Goal: Task Accomplishment & Management: Use online tool/utility

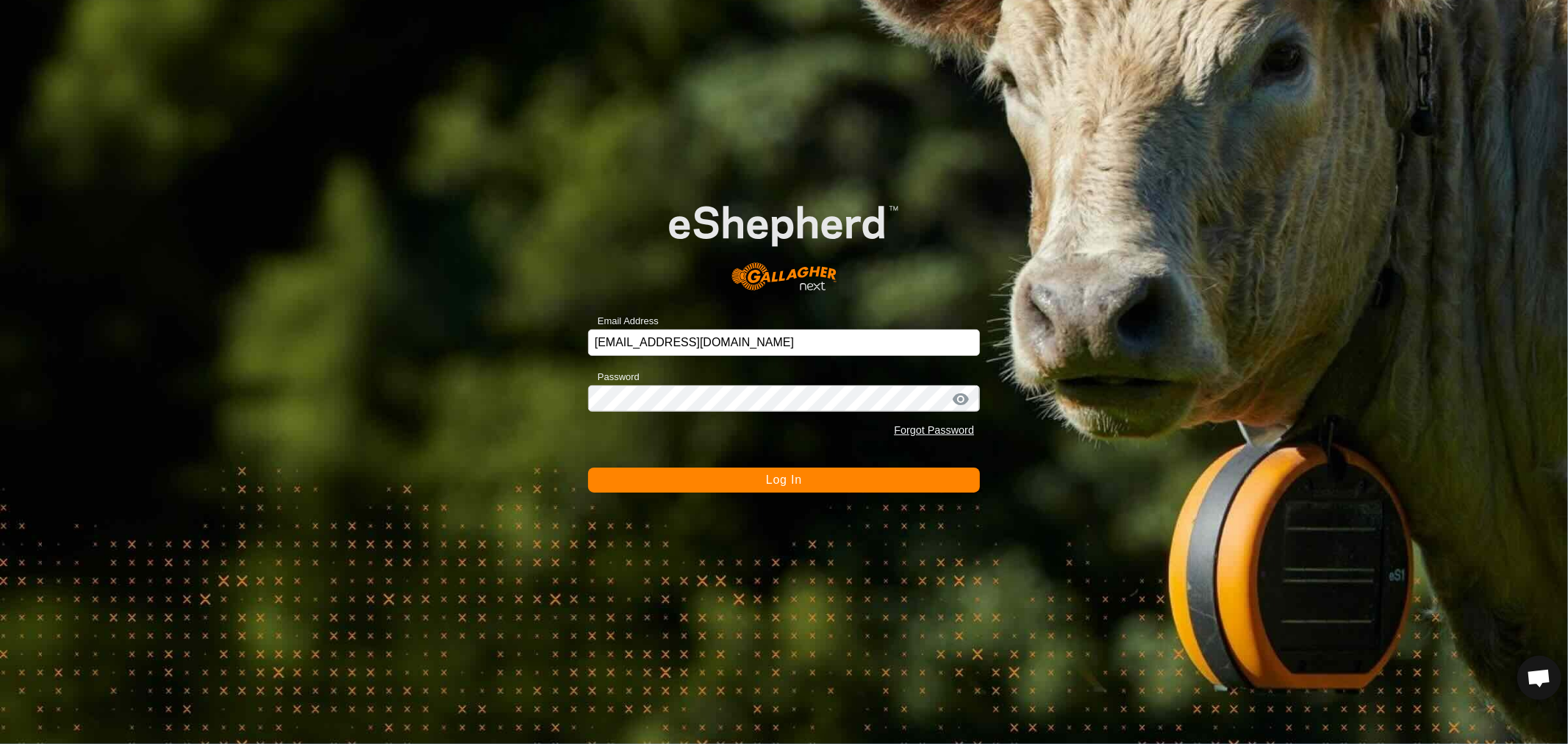
scroll to position [283, 0]
click at [776, 478] on span "Log In" at bounding box center [784, 480] width 36 height 13
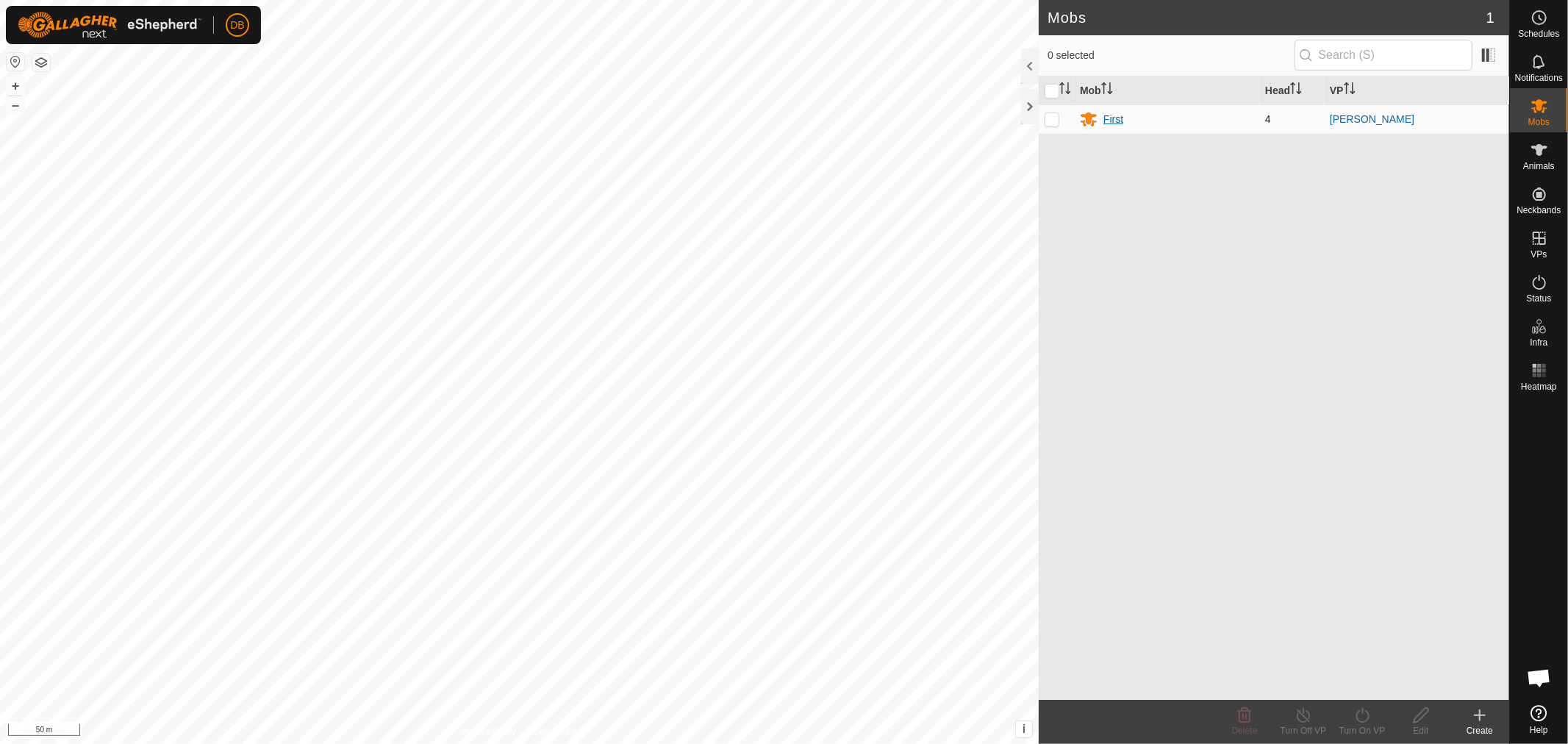
click at [1105, 115] on div "First" at bounding box center [1113, 119] width 19 height 15
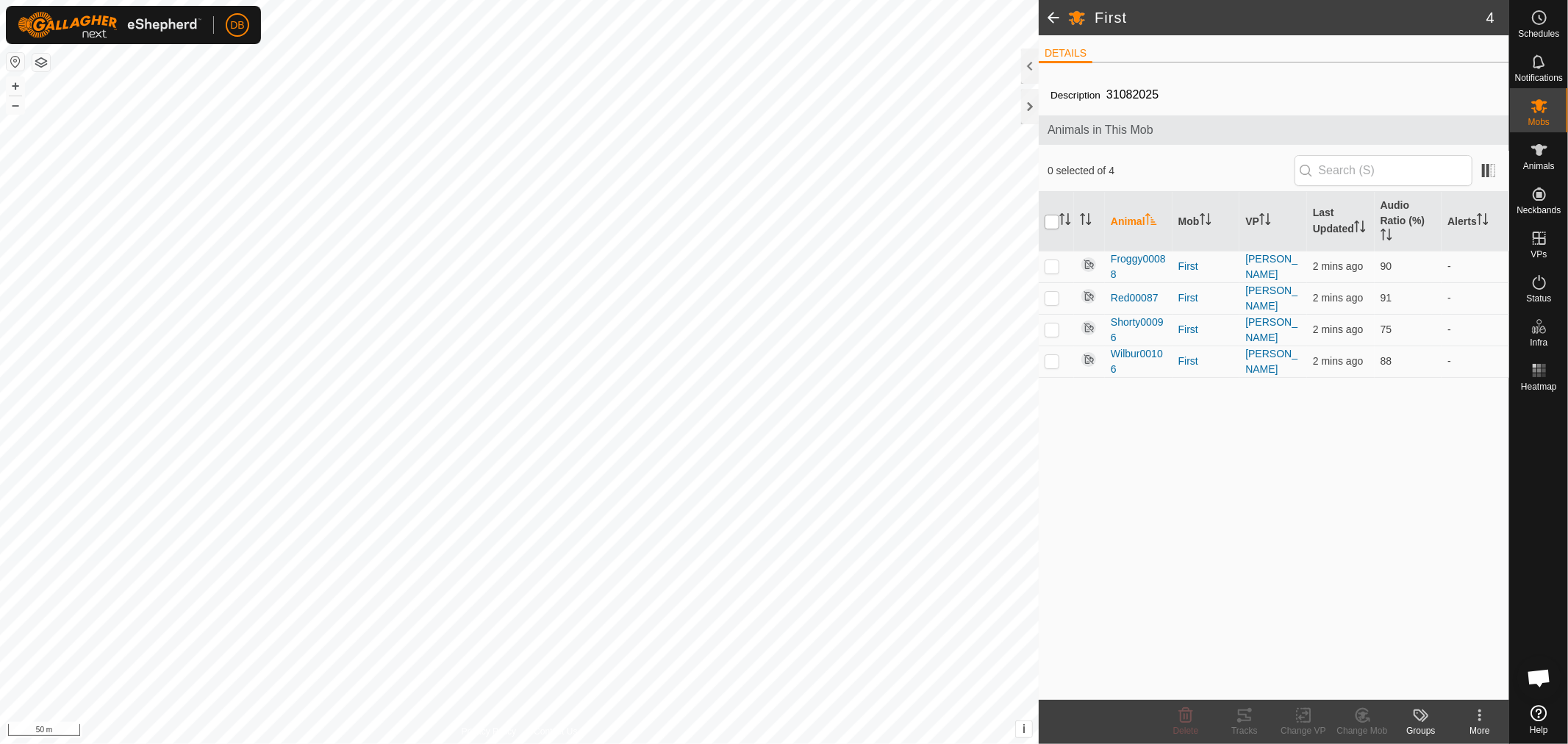
click at [1054, 222] on input "checkbox" at bounding box center [1051, 221] width 14 height 14
checkbox input "true"
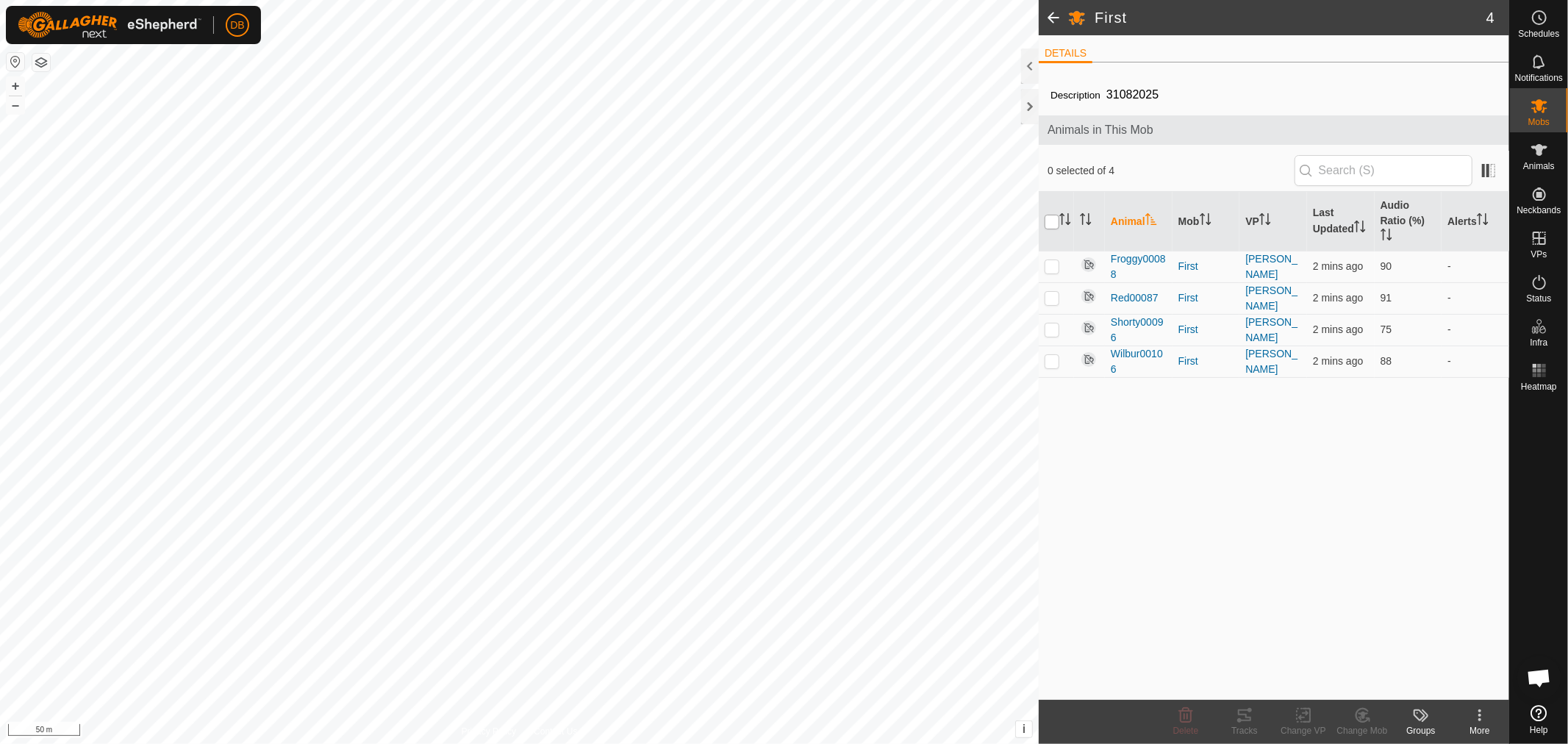
checkbox input "true"
click at [1238, 708] on icon at bounding box center [1244, 714] width 18 height 18
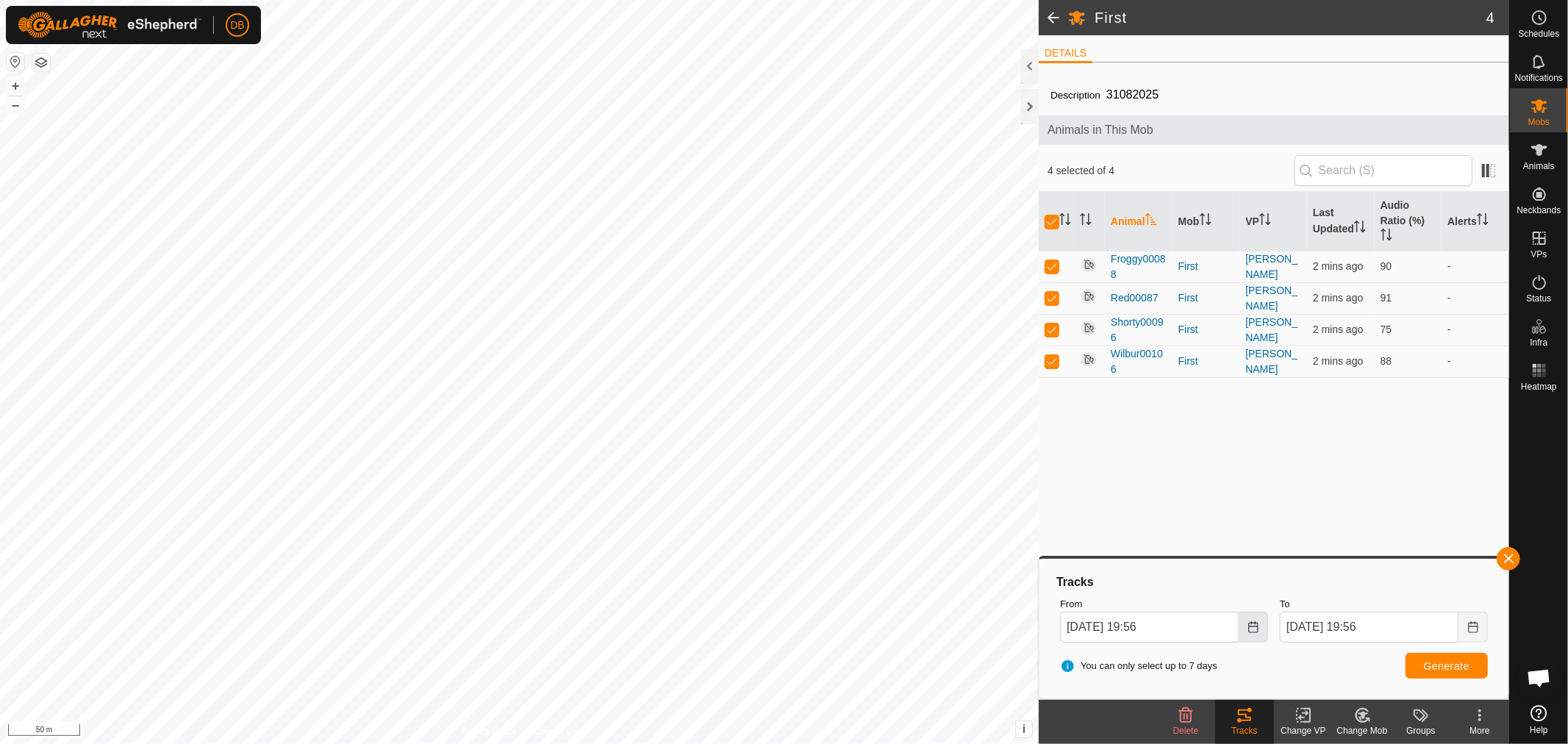
click at [1254, 623] on icon "Choose Date" at bounding box center [1254, 627] width 12 height 12
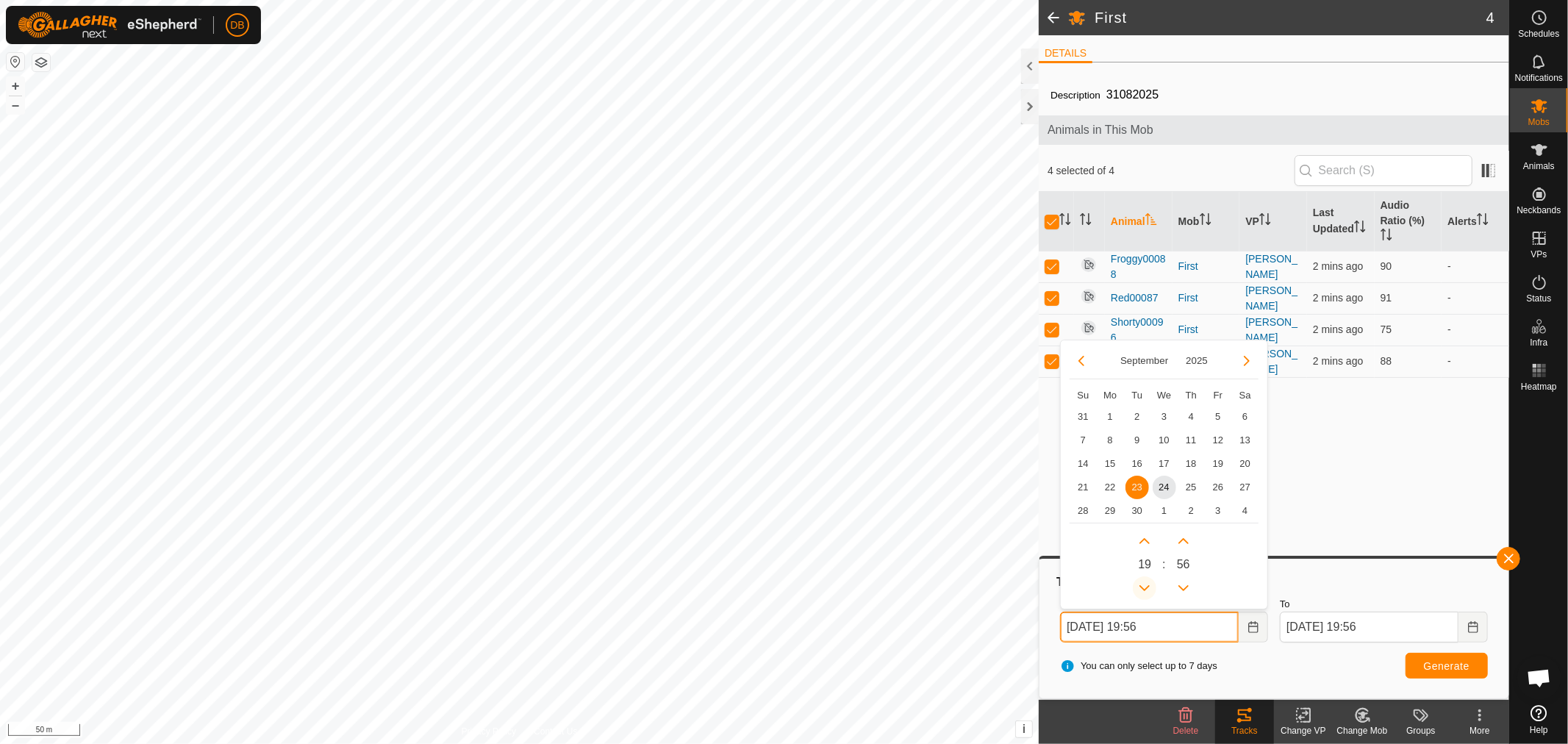
click at [1142, 583] on button "Previous Hour" at bounding box center [1144, 588] width 24 height 24
click at [1165, 490] on span "24" at bounding box center [1165, 487] width 24 height 24
type input "24 Sep, 2025 16:56"
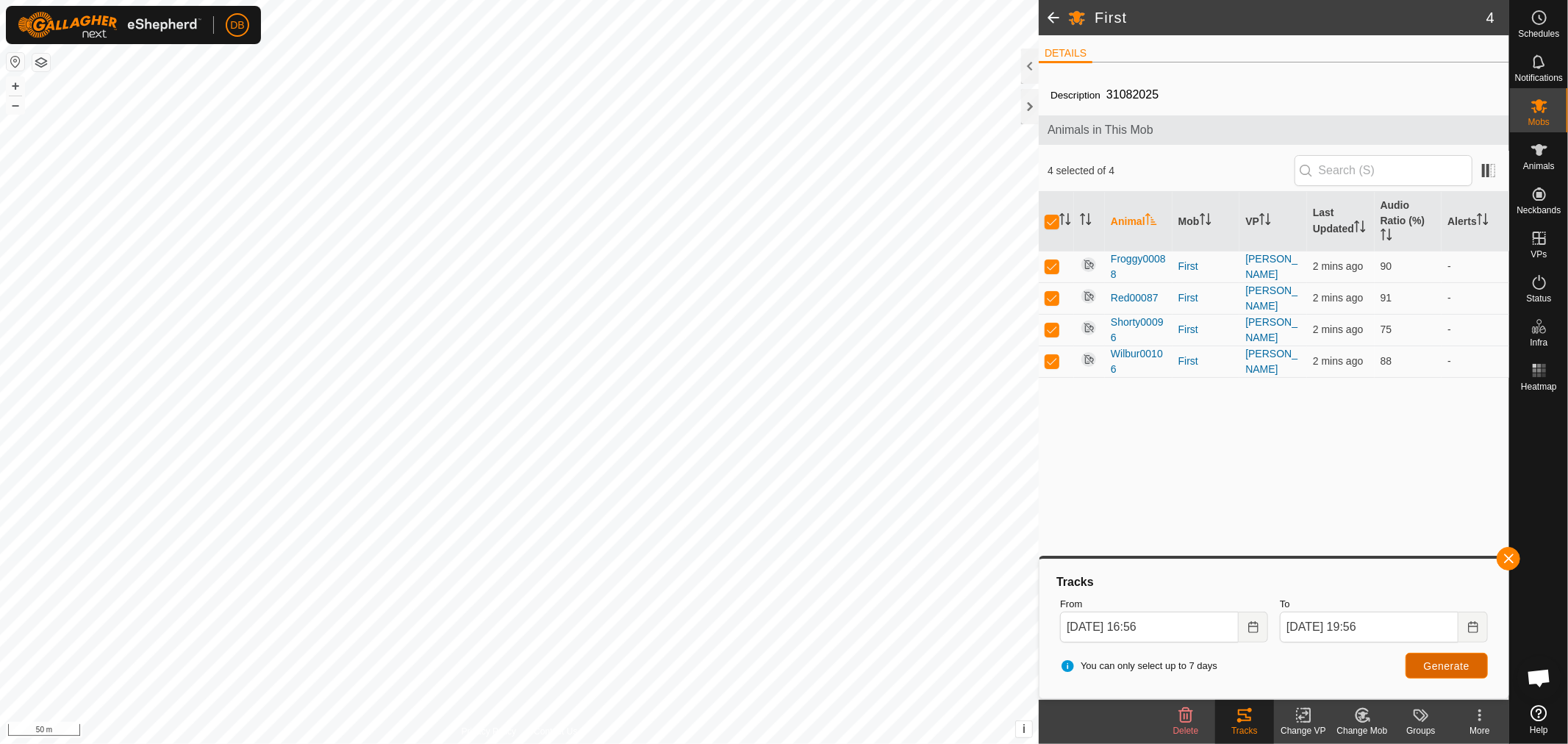
click at [1423, 656] on button "Generate" at bounding box center [1446, 665] width 82 height 25
click at [1055, 269] on p-checkbox at bounding box center [1051, 266] width 14 height 12
checkbox input "false"
drag, startPoint x: 1049, startPoint y: 325, endPoint x: 1056, endPoint y: 361, distance: 36.7
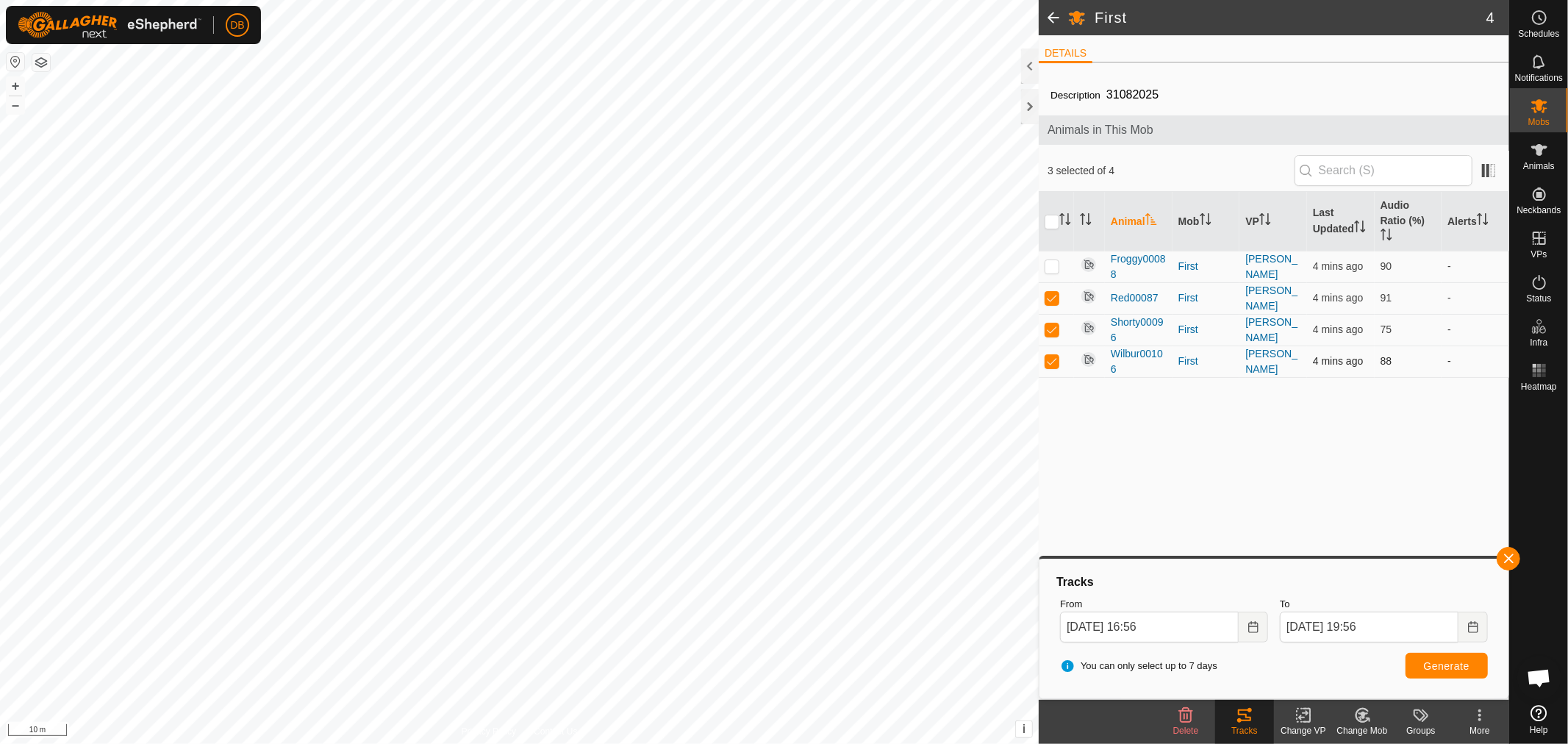
click at [1049, 328] on p-checkbox at bounding box center [1051, 330] width 14 height 12
checkbox input "false"
click at [1052, 363] on p-checkbox at bounding box center [1051, 361] width 14 height 12
checkbox input "false"
click at [1425, 662] on span "Generate" at bounding box center [1447, 666] width 46 height 12
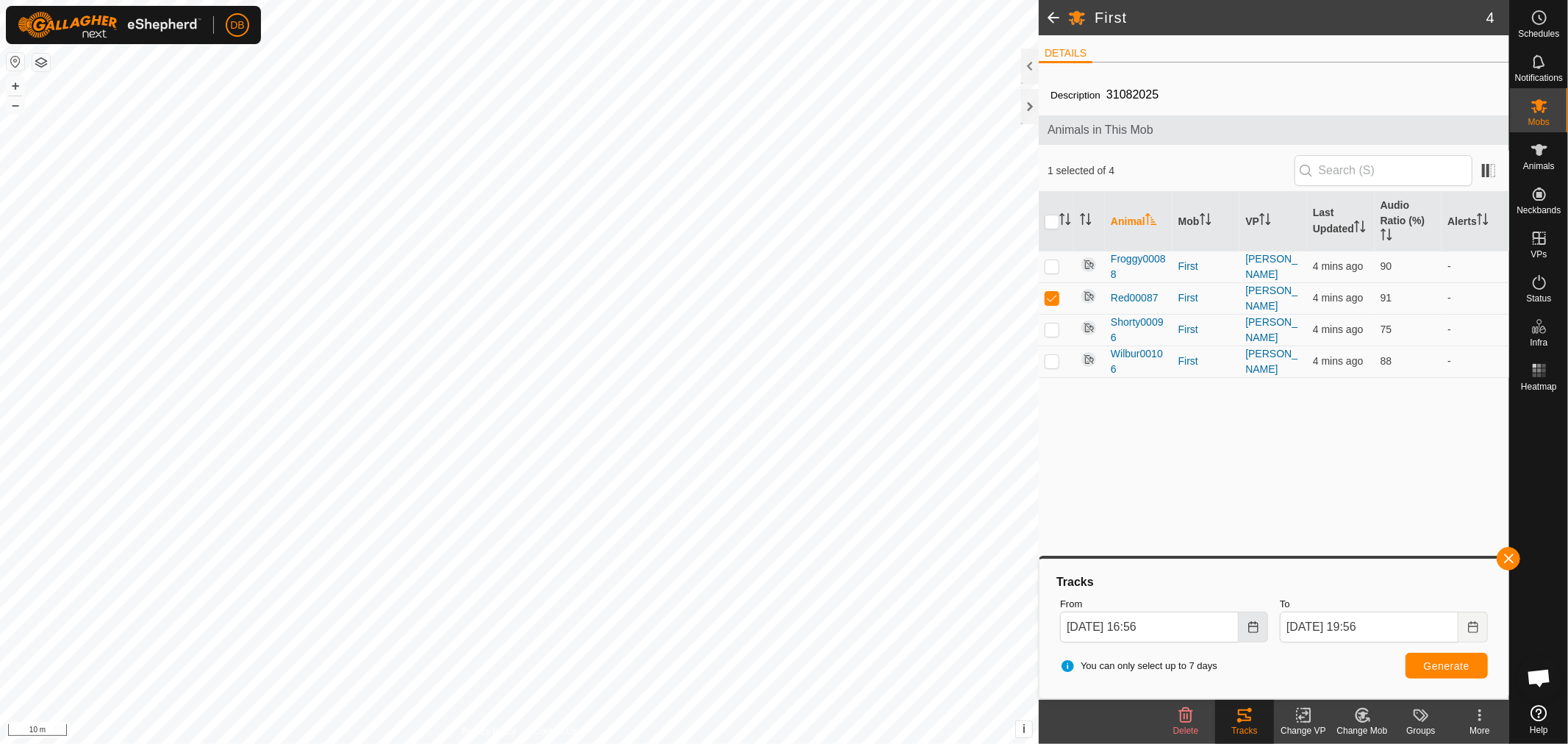
click at [1253, 626] on icon "Choose Date" at bounding box center [1254, 627] width 12 height 12
click at [1138, 486] on span "23" at bounding box center [1137, 487] width 24 height 24
click at [1259, 623] on icon "Choose Date" at bounding box center [1254, 627] width 12 height 12
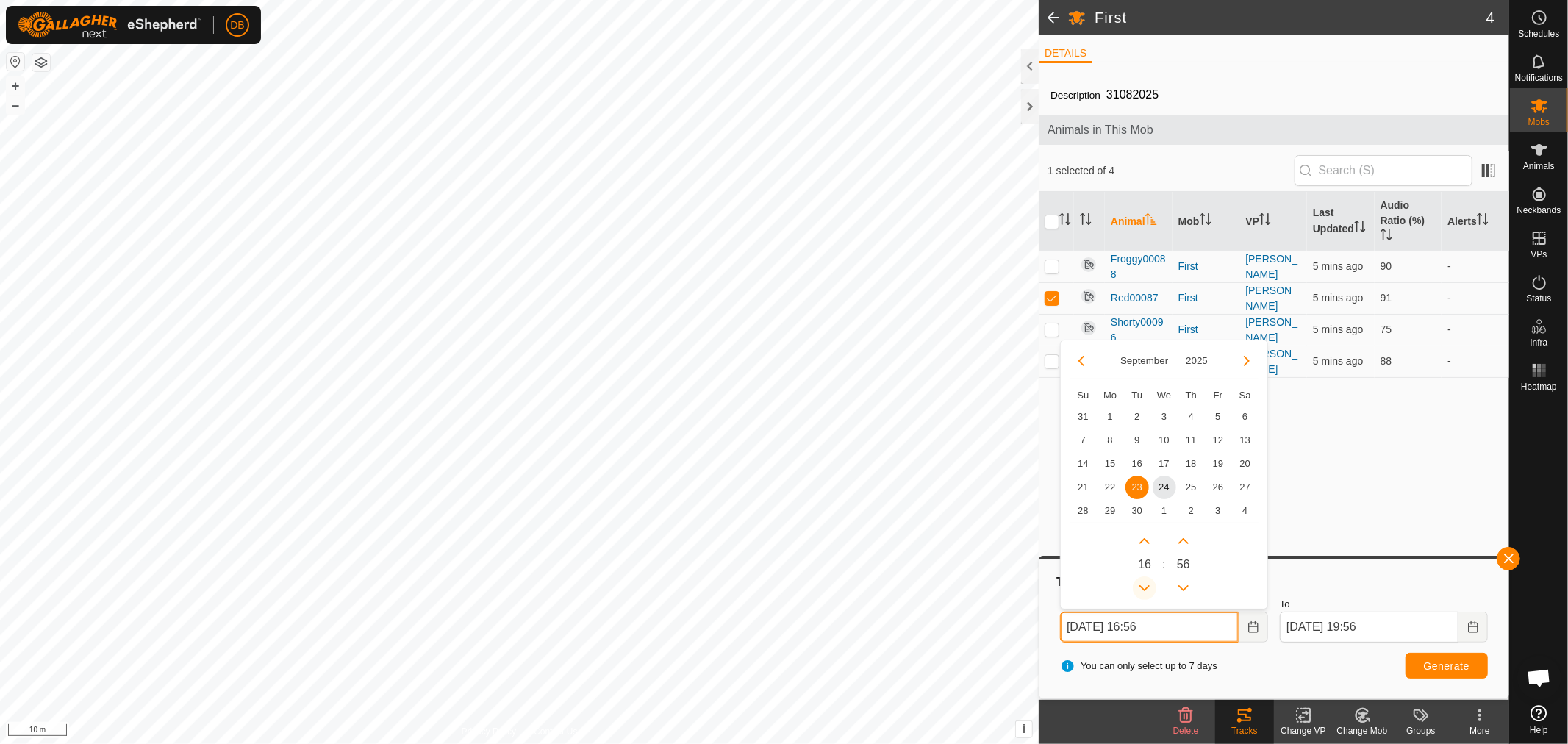
click at [1149, 584] on button "Previous Hour" at bounding box center [1144, 588] width 24 height 24
click at [1150, 584] on span "Previous Hour" at bounding box center [1150, 584] width 0 height 0
click at [1149, 584] on button "Previous Hour" at bounding box center [1144, 588] width 24 height 24
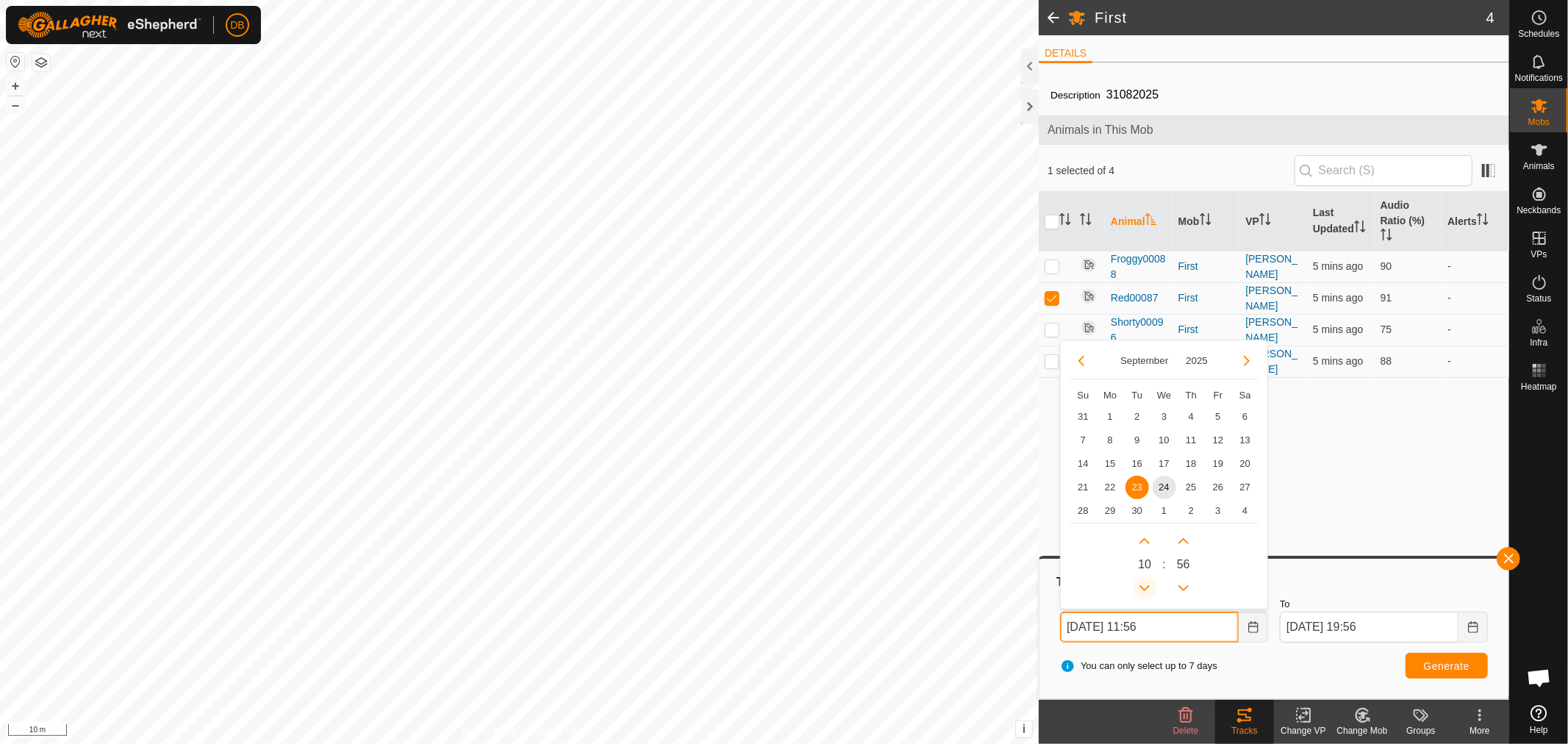
click at [1149, 584] on button "Previous Hour" at bounding box center [1144, 588] width 24 height 24
click at [1143, 586] on button "Previous Hour" at bounding box center [1144, 588] width 24 height 24
click at [1159, 486] on span "24" at bounding box center [1165, 487] width 24 height 24
type input "24 Sep, 2025 09:56"
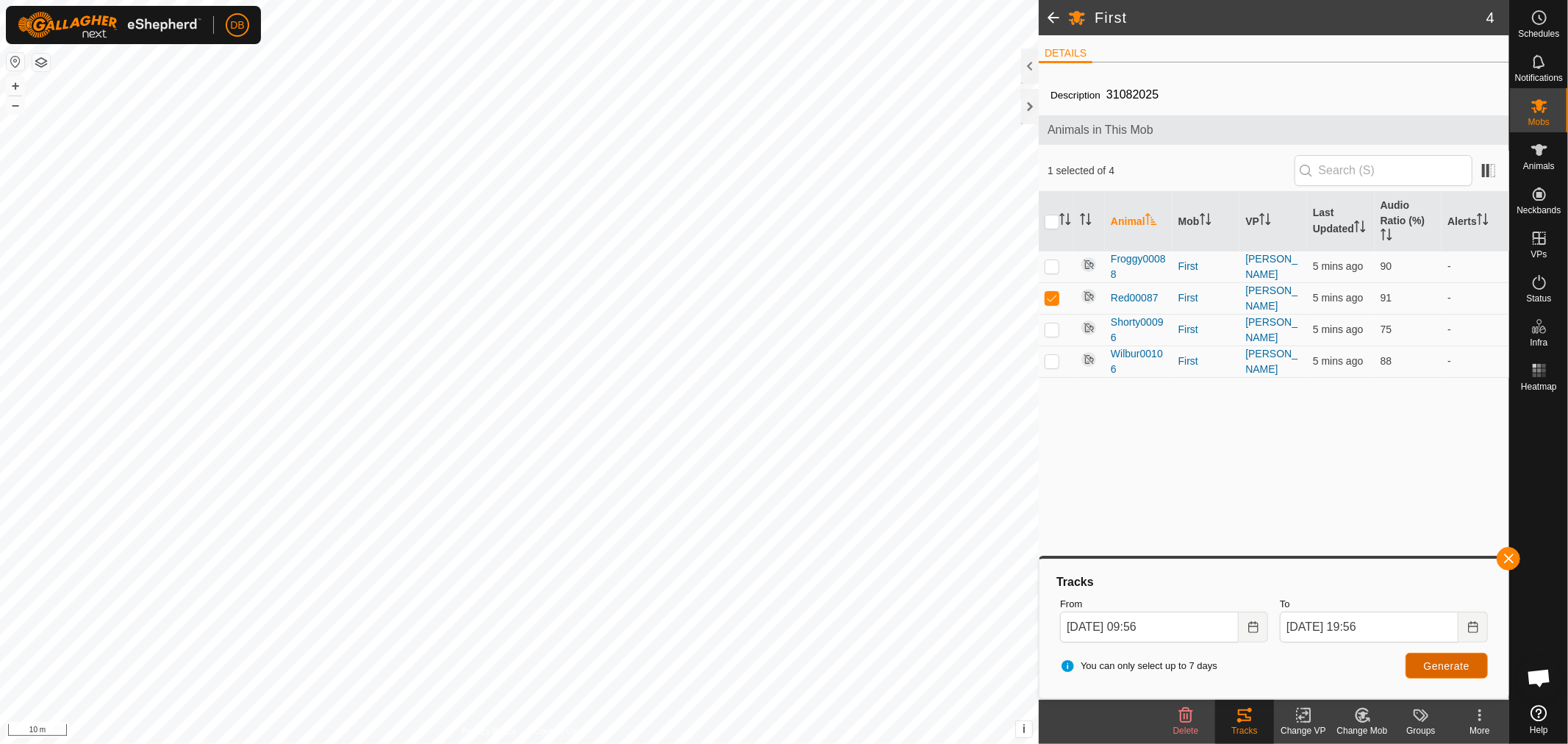
click at [1446, 667] on span "Generate" at bounding box center [1447, 666] width 46 height 12
click at [1048, 269] on p-checkbox at bounding box center [1051, 266] width 14 height 12
checkbox input "true"
click at [1051, 297] on p-checkbox at bounding box center [1051, 297] width 14 height 12
checkbox input "false"
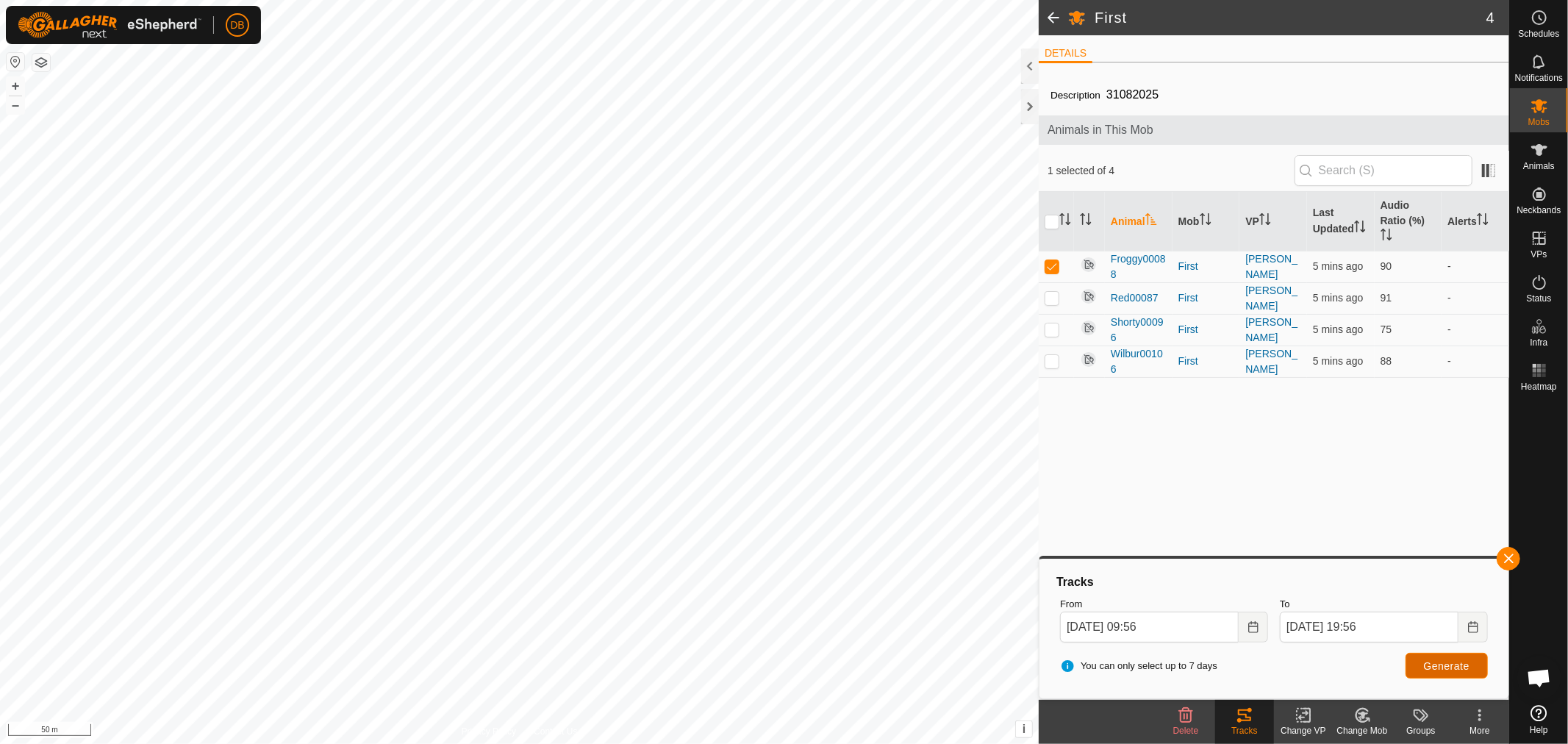
click at [1432, 660] on span "Generate" at bounding box center [1447, 666] width 46 height 12
click at [1474, 627] on icon "Choose Date" at bounding box center [1473, 627] width 12 height 12
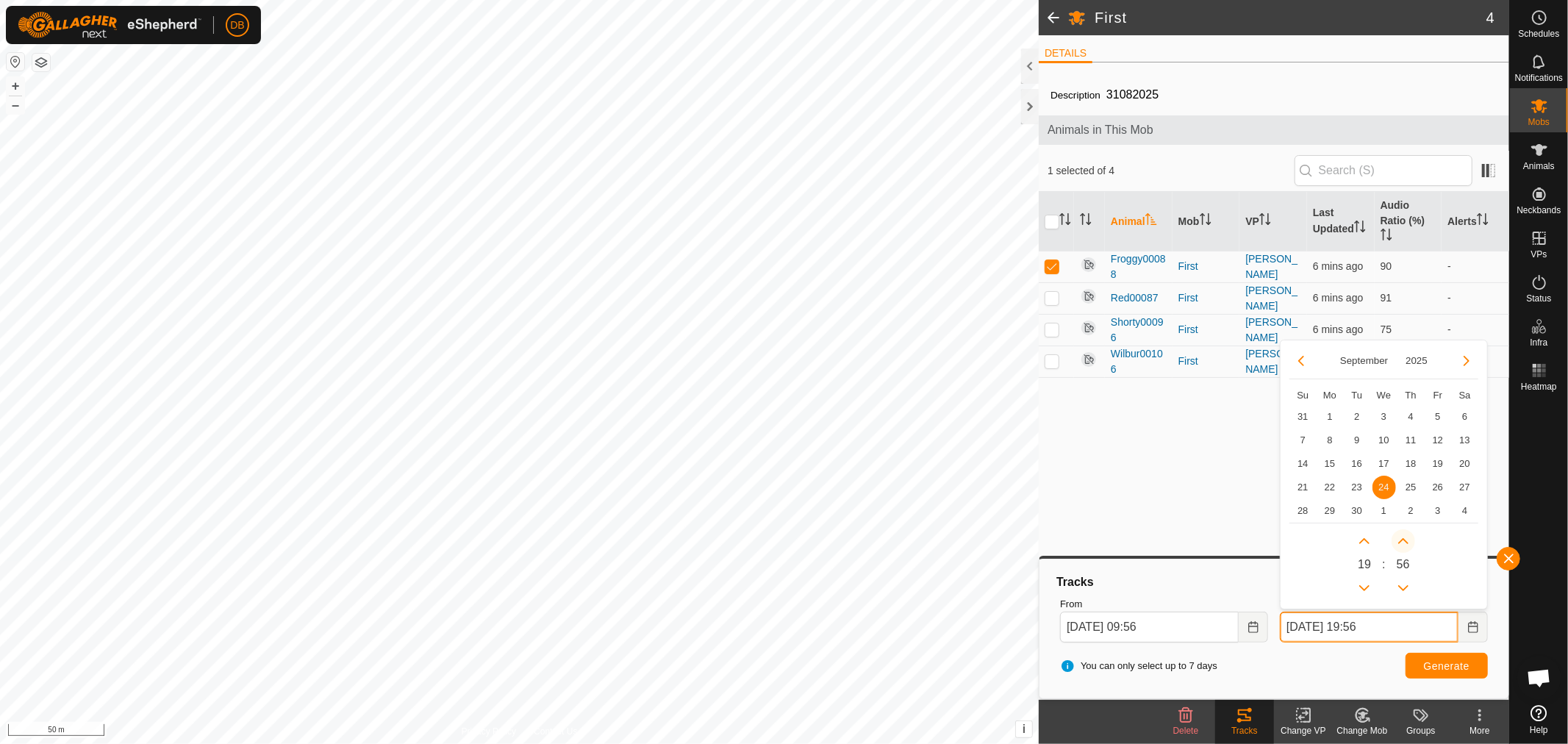
click at [1398, 540] on button "Next Minute" at bounding box center [1404, 541] width 24 height 24
click at [1399, 541] on span "Next Minute" at bounding box center [1399, 541] width 0 height 0
click at [1398, 540] on button "Next Minute" at bounding box center [1404, 541] width 24 height 24
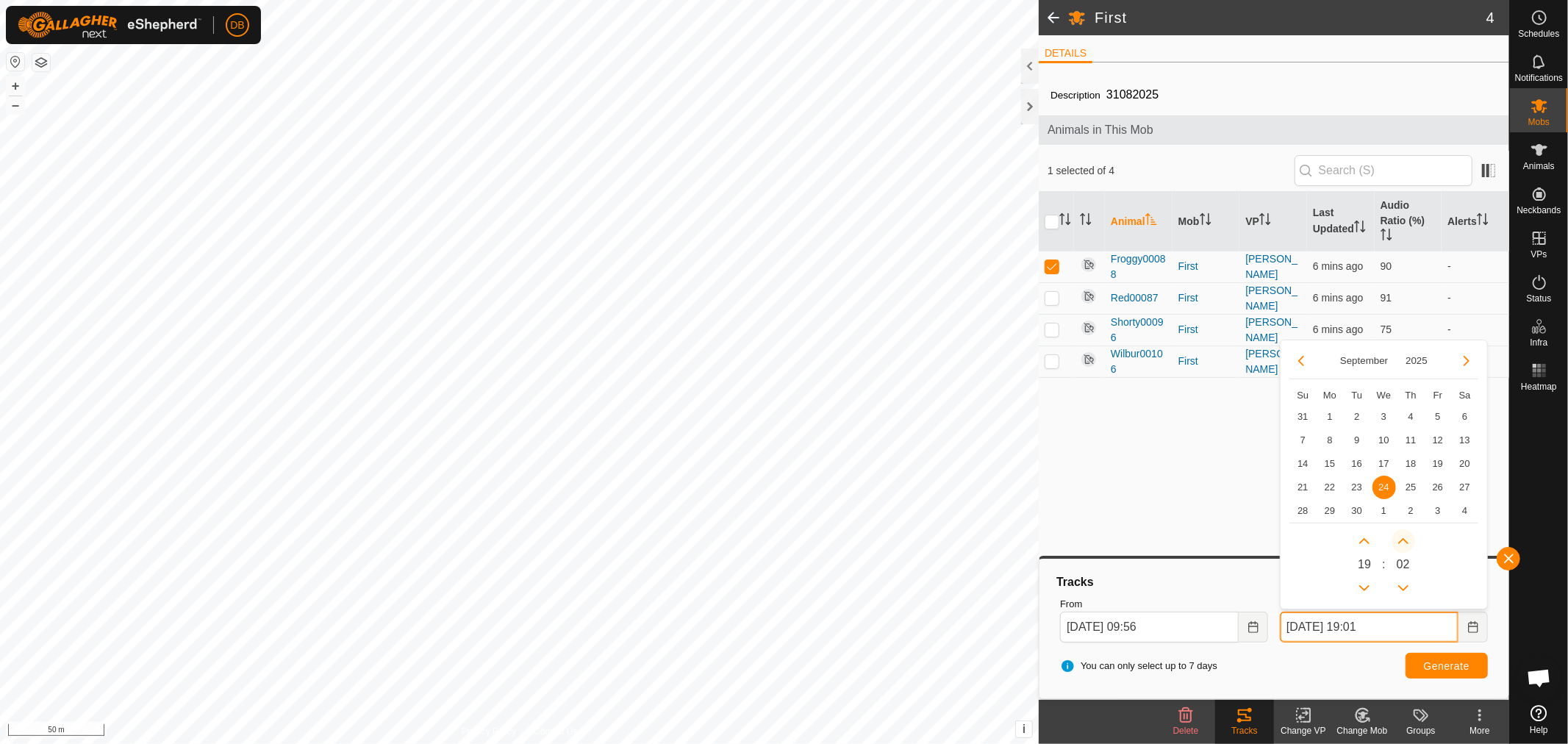
click at [1398, 540] on button "Next Minute" at bounding box center [1404, 541] width 24 height 24
click at [1398, 540] on icon "Next Minute" at bounding box center [1404, 541] width 12 height 12
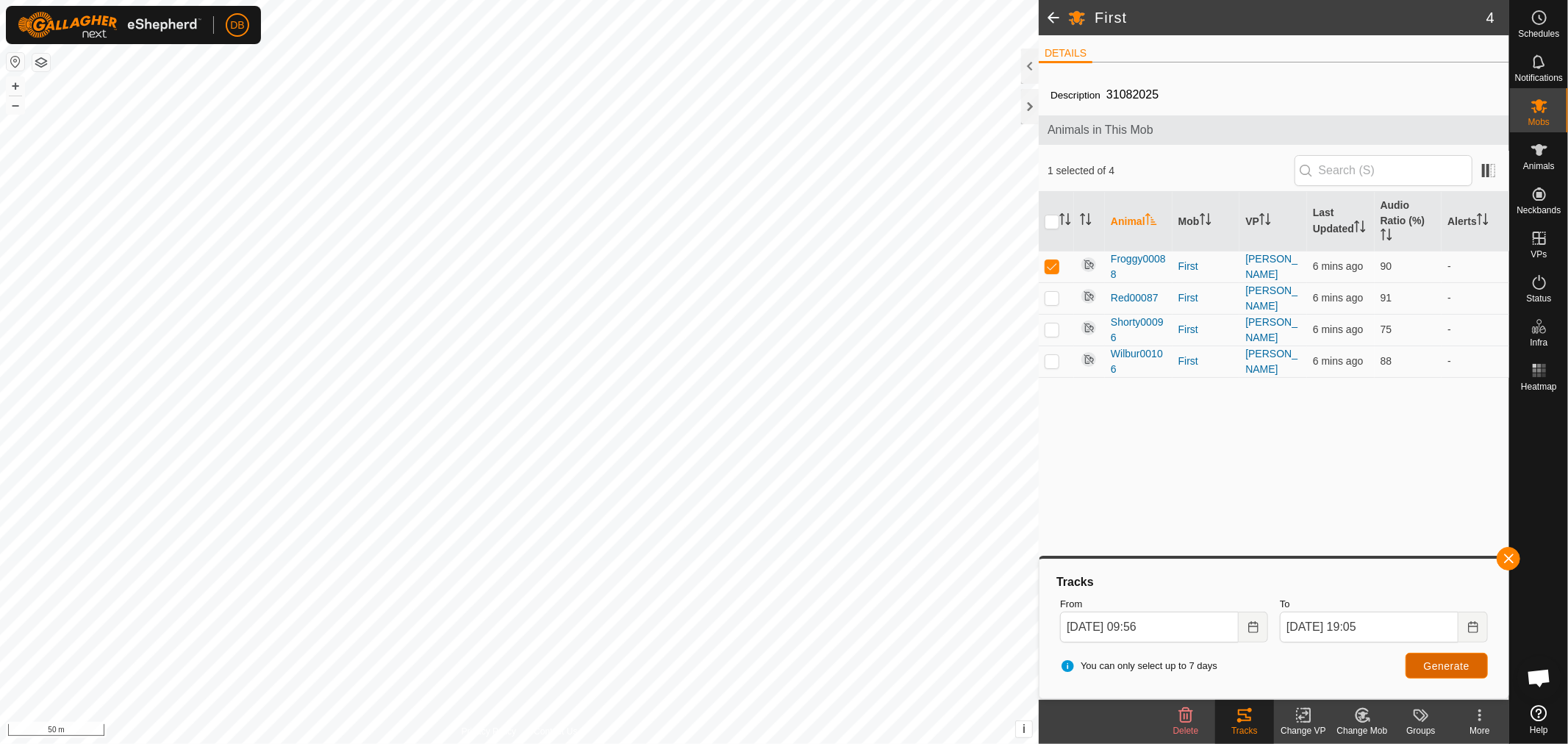
click at [1454, 665] on span "Generate" at bounding box center [1447, 666] width 46 height 12
click at [1475, 627] on icon "Choose Date" at bounding box center [1473, 627] width 12 height 12
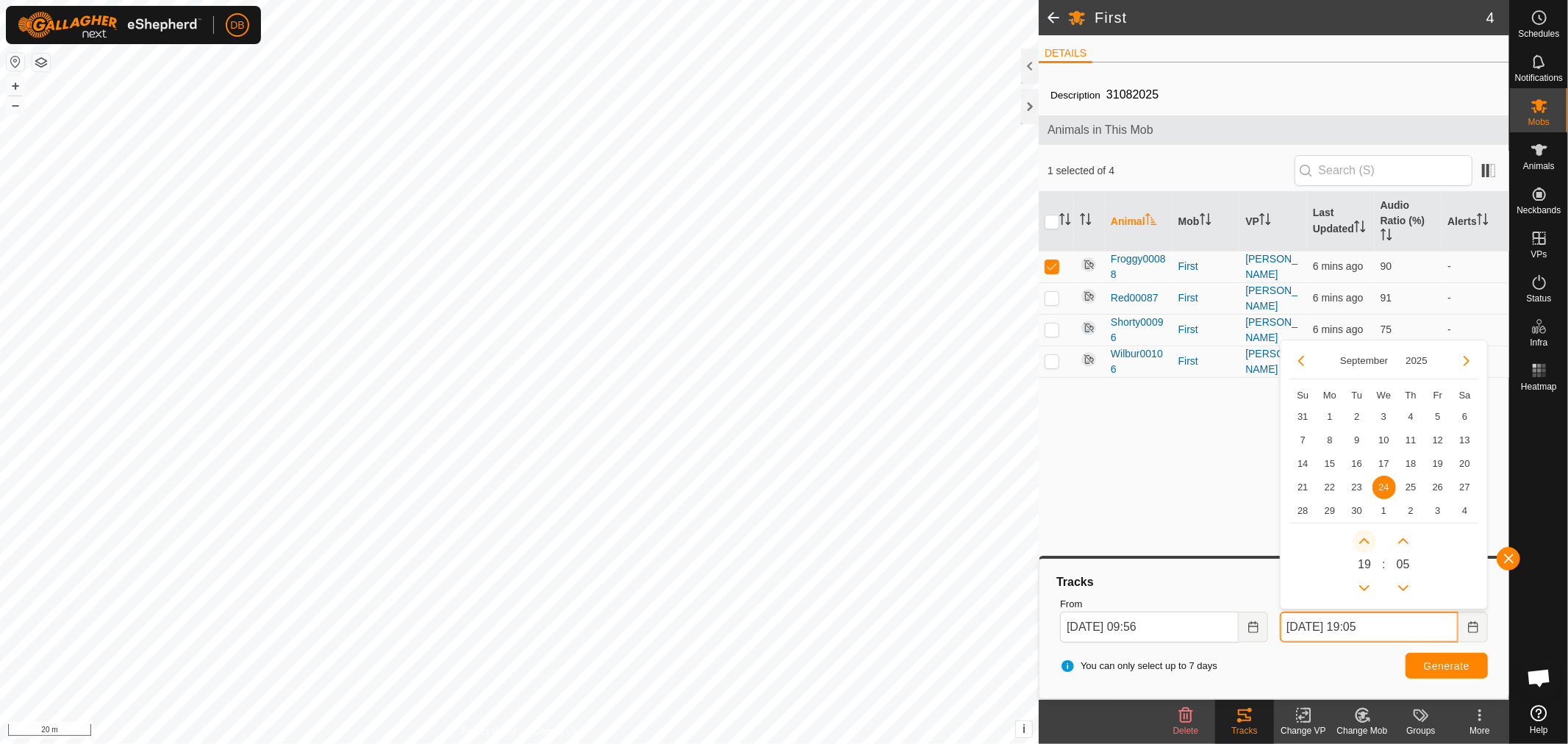
click at [1365, 541] on button "Next Hour" at bounding box center [1365, 541] width 24 height 24
type input "[DATE] 20:05"
click at [1457, 670] on span "Generate" at bounding box center [1447, 666] width 46 height 12
click at [1044, 335] on td at bounding box center [1056, 329] width 36 height 31
checkbox input "true"
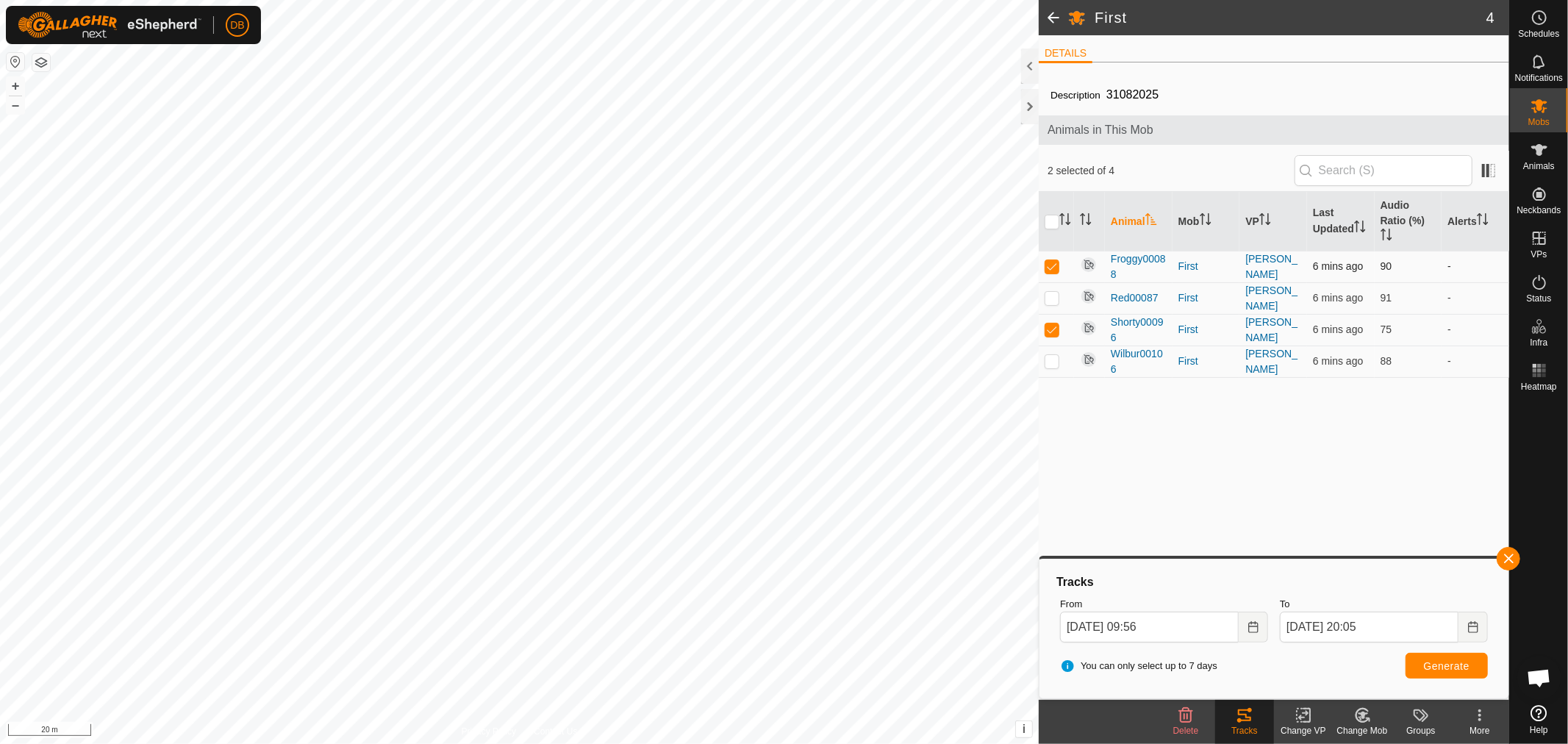
click at [1048, 260] on p-tablecheckbox at bounding box center [1051, 266] width 14 height 12
checkbox input "false"
click at [1436, 663] on span "Generate" at bounding box center [1447, 666] width 46 height 12
click at [1049, 361] on p-checkbox at bounding box center [1051, 361] width 14 height 12
checkbox input "true"
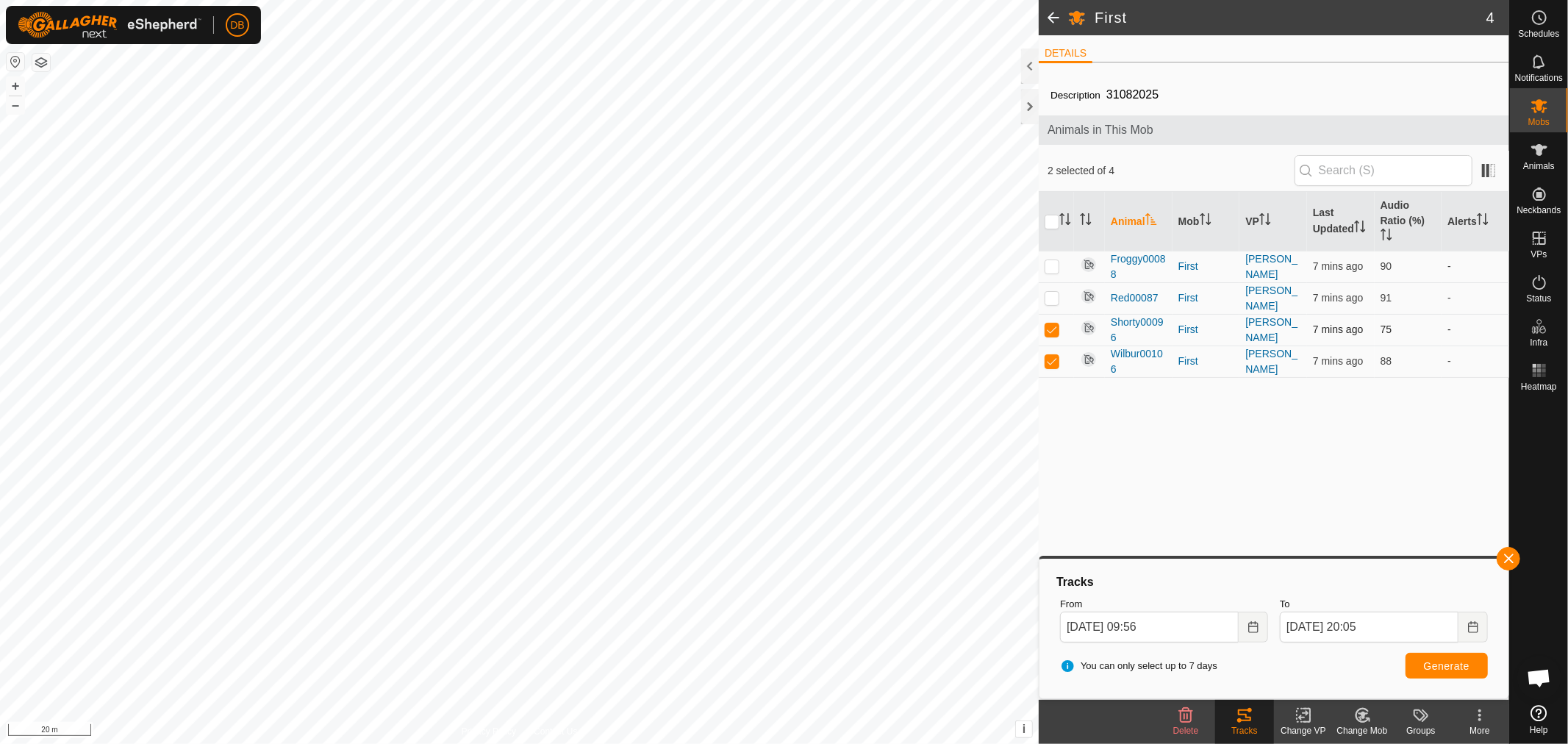
click at [1051, 325] on p-checkbox at bounding box center [1051, 330] width 14 height 12
checkbox input "false"
click at [1428, 665] on span "Generate" at bounding box center [1447, 666] width 46 height 12
drag, startPoint x: 1054, startPoint y: 297, endPoint x: 1055, endPoint y: 325, distance: 28.0
click at [1055, 298] on p-checkbox at bounding box center [1051, 297] width 14 height 12
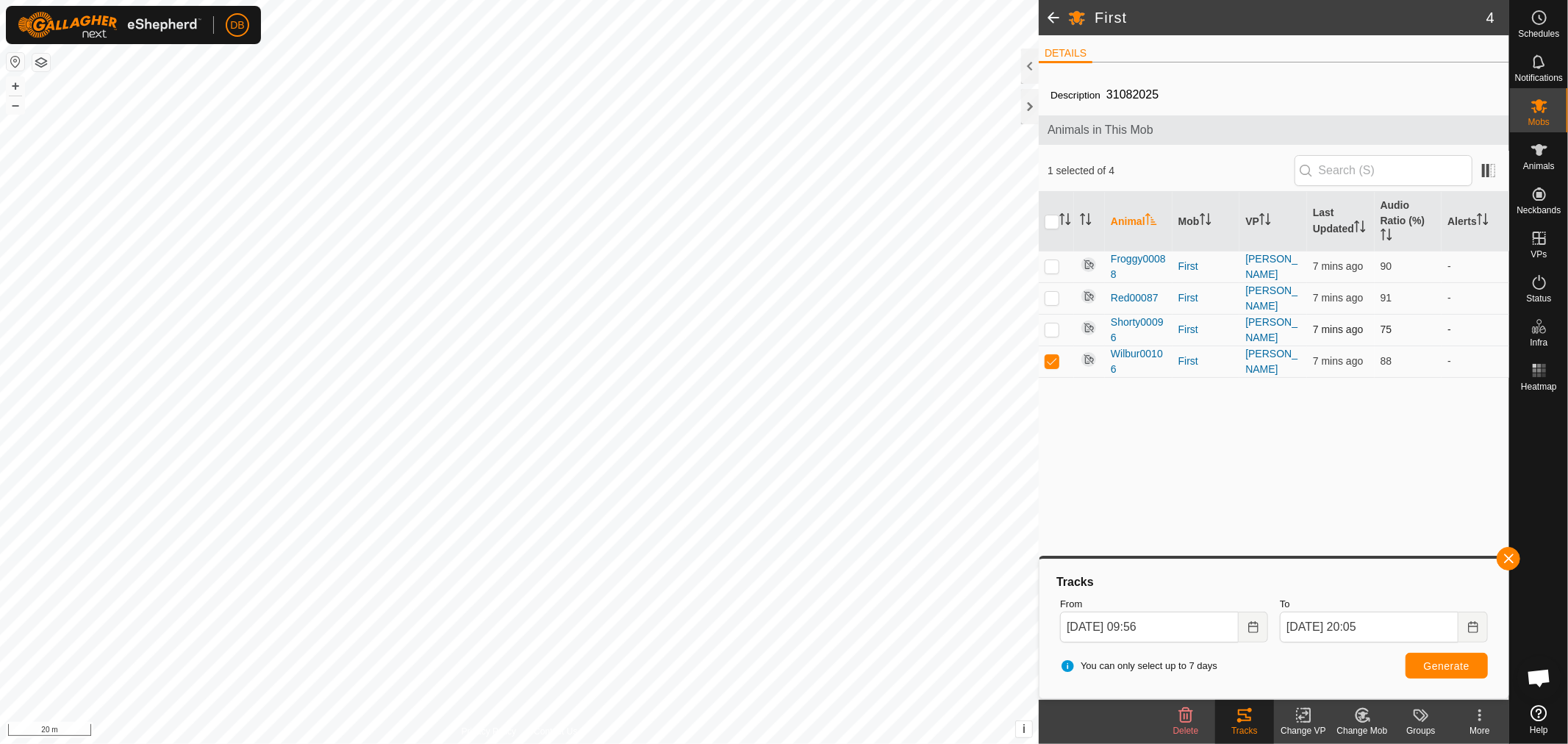
checkbox input "true"
click at [1052, 363] on p-checkbox at bounding box center [1051, 361] width 14 height 12
checkbox input "false"
click at [1415, 662] on button "Generate" at bounding box center [1446, 665] width 82 height 25
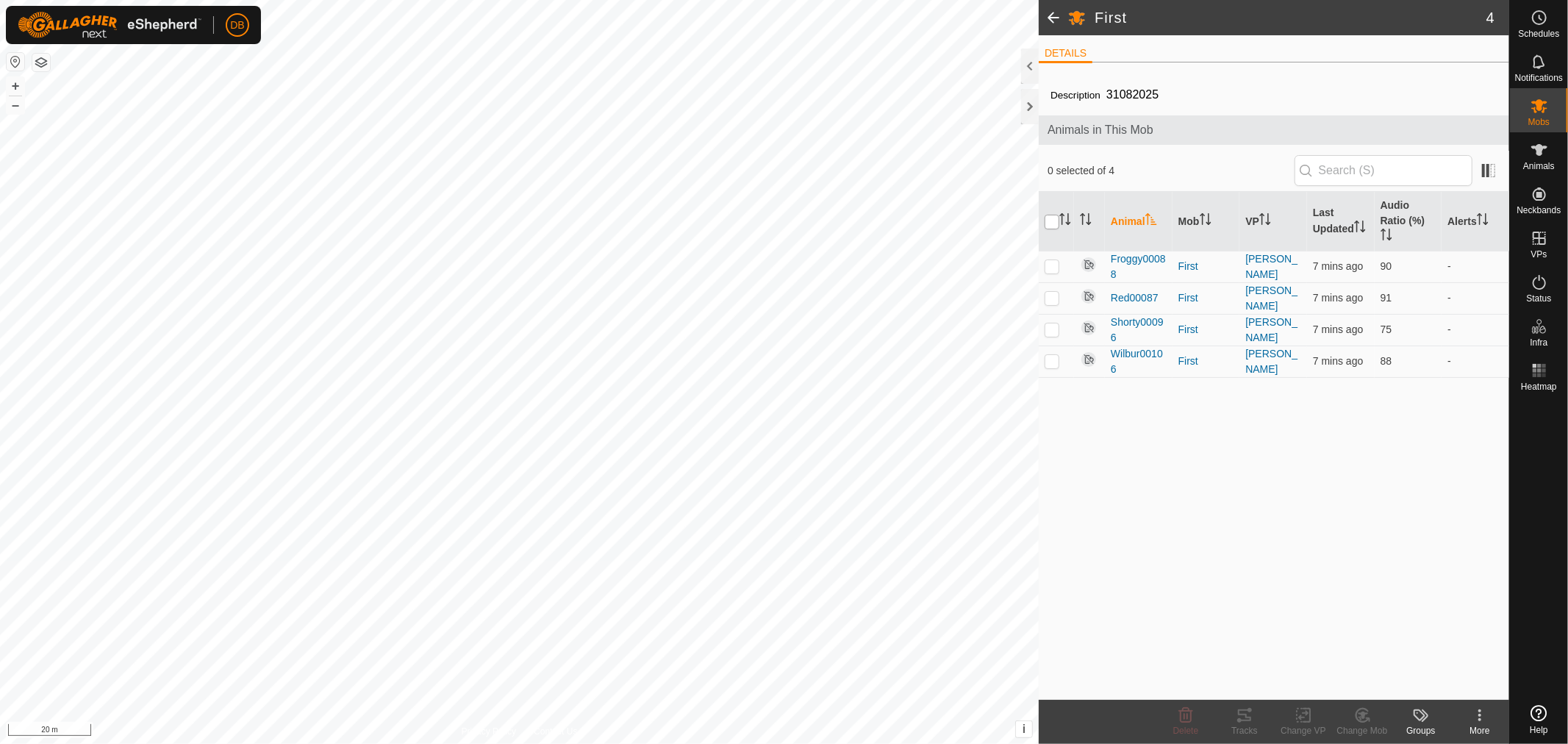
click at [1052, 225] on input "checkbox" at bounding box center [1051, 221] width 14 height 14
checkbox input "true"
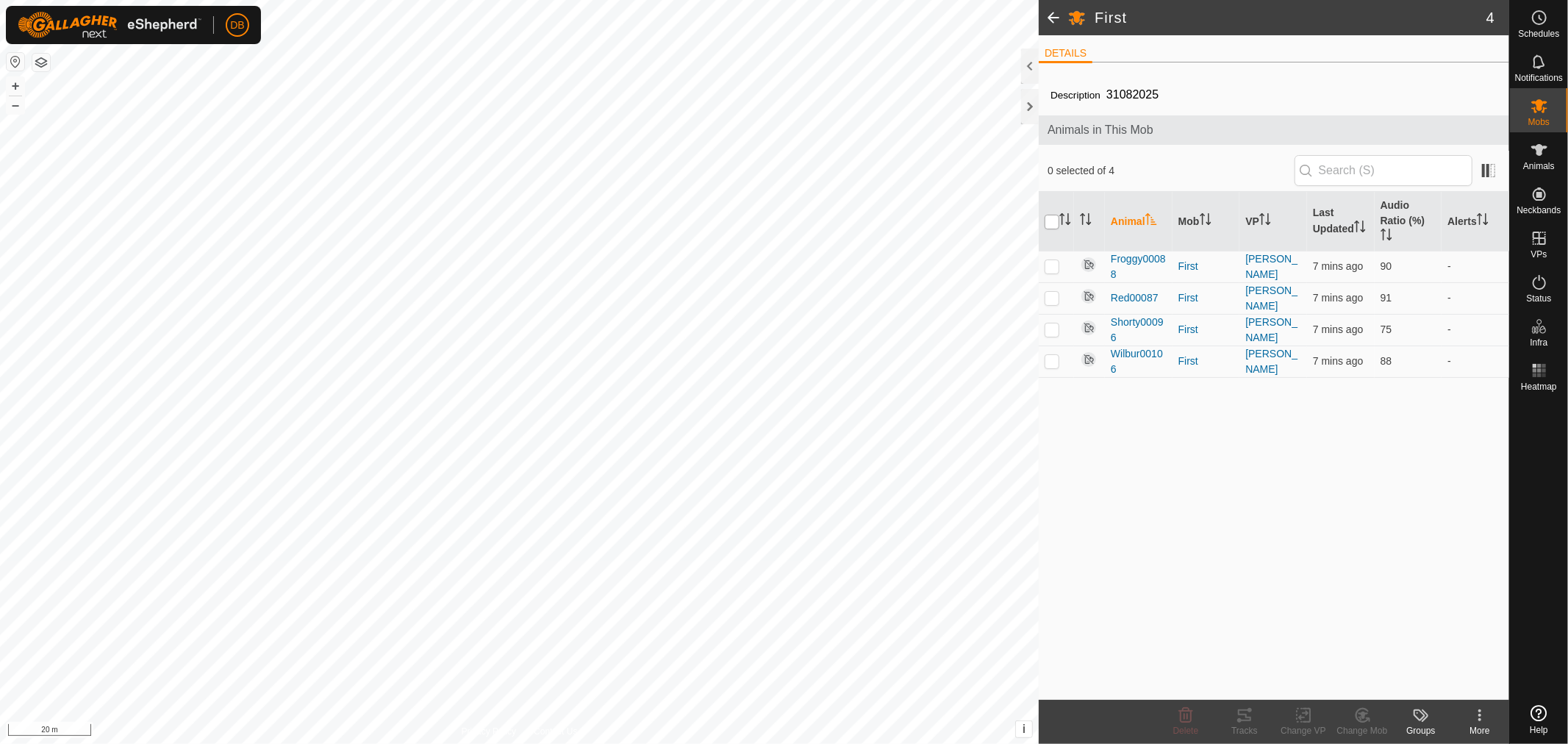
checkbox input "true"
click at [1049, 302] on p-checkbox at bounding box center [1051, 297] width 14 height 12
checkbox input "false"
click at [1055, 263] on p-checkbox at bounding box center [1051, 266] width 14 height 12
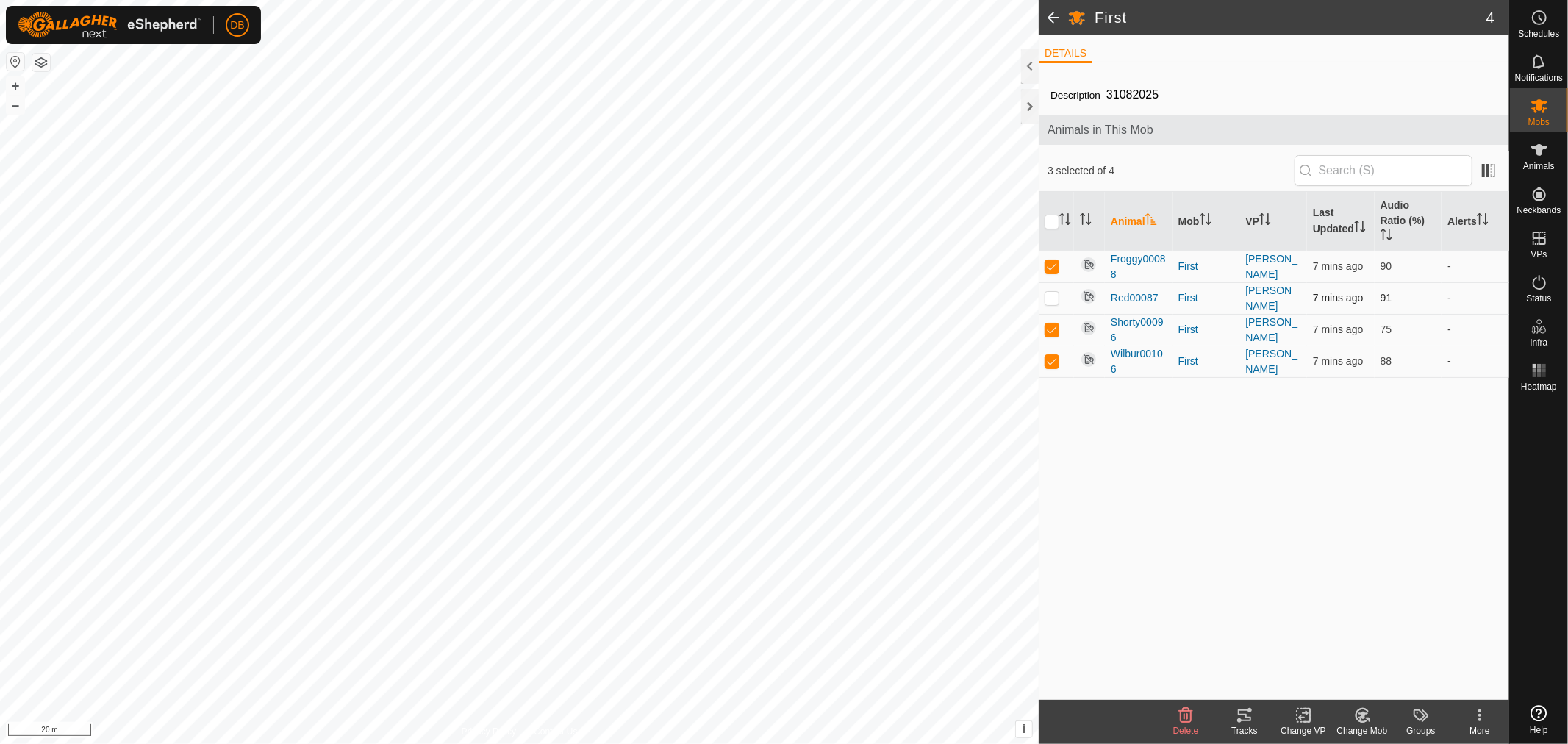
checkbox input "false"
drag, startPoint x: 1051, startPoint y: 305, endPoint x: 1054, endPoint y: 334, distance: 29.2
click at [1052, 307] on td at bounding box center [1056, 297] width 36 height 31
checkbox input "true"
click at [1054, 351] on td at bounding box center [1056, 361] width 36 height 31
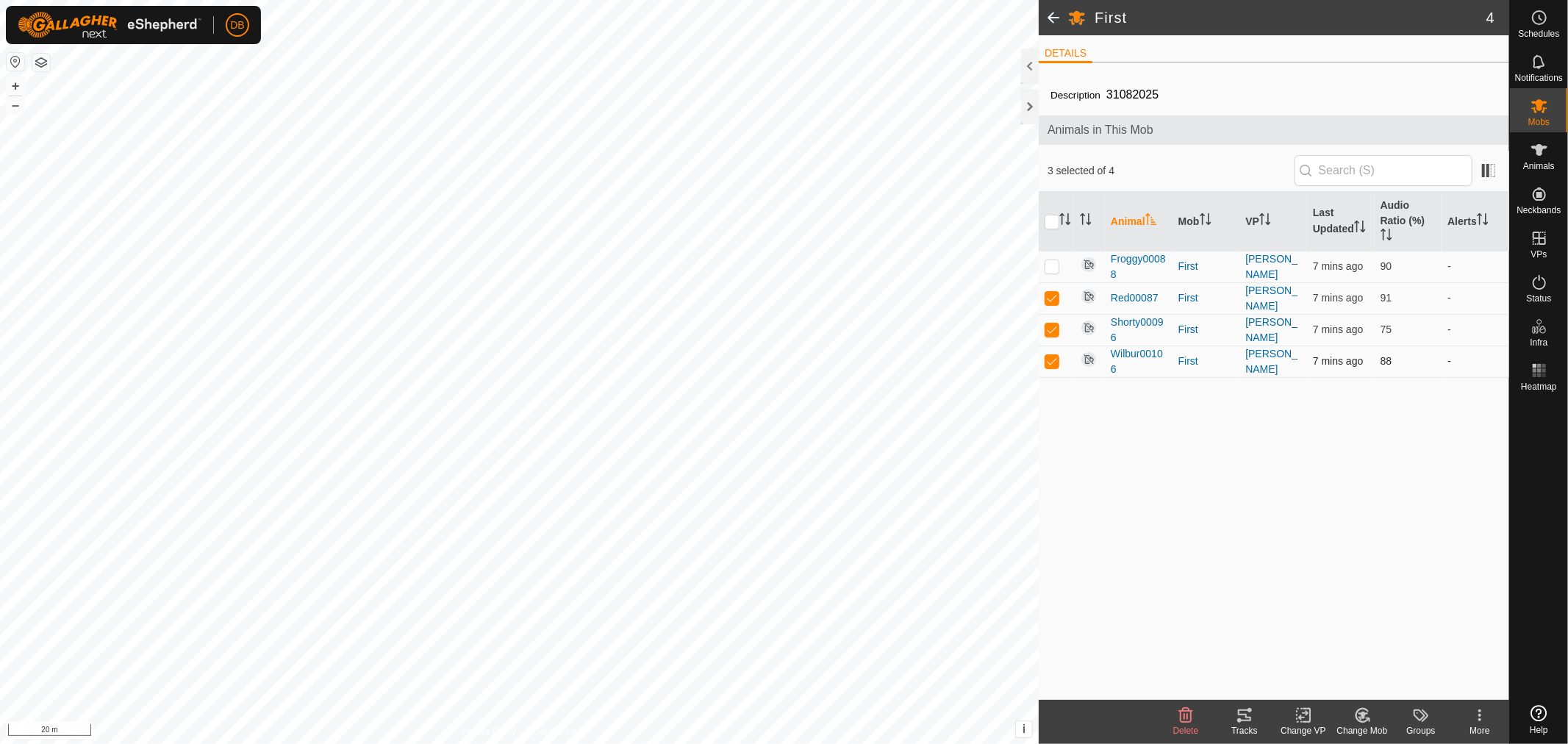
checkbox input "false"
drag, startPoint x: 1049, startPoint y: 332, endPoint x: 1059, endPoint y: 335, distance: 10.4
click at [1051, 332] on p-checkbox at bounding box center [1051, 330] width 14 height 12
checkbox input "false"
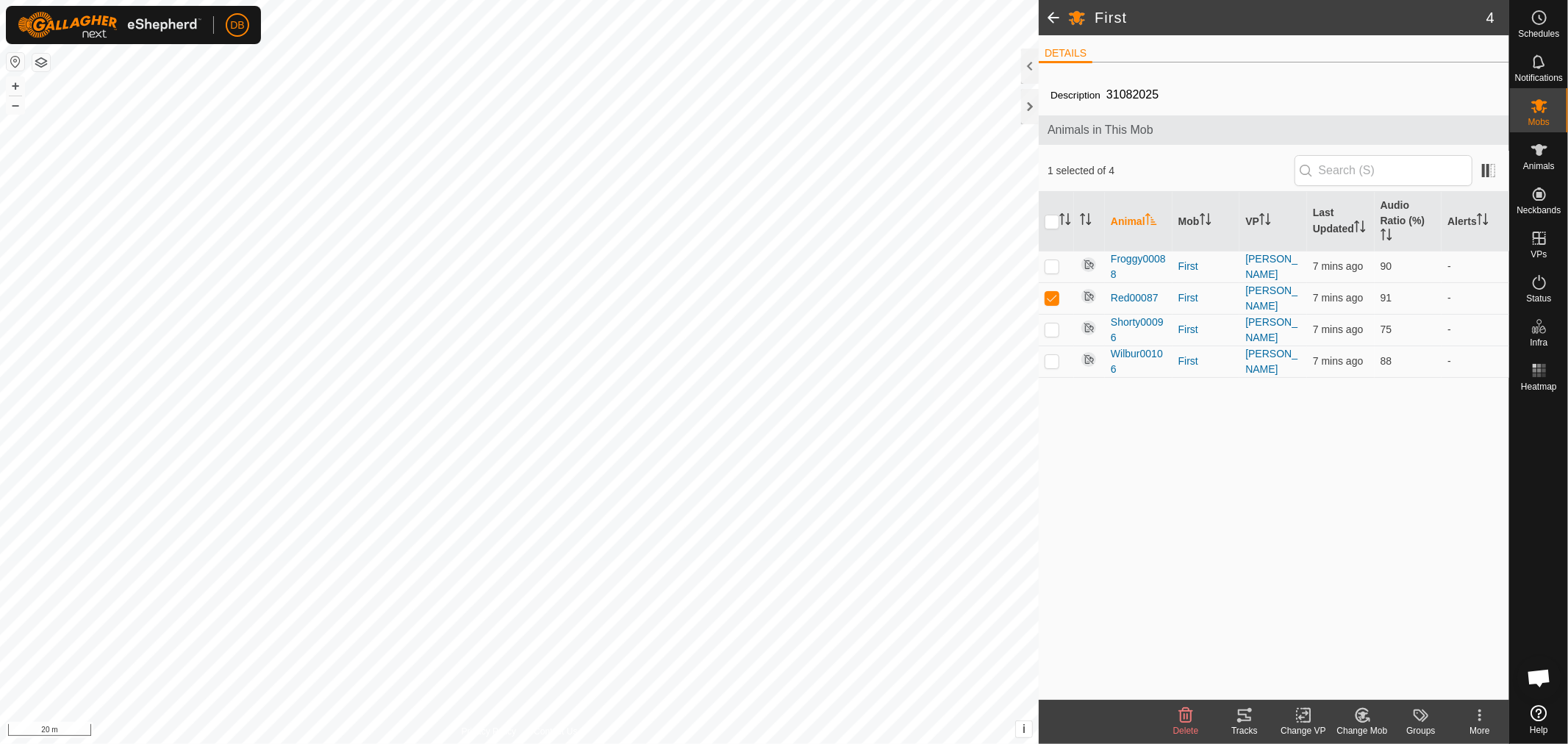
click at [1240, 715] on icon at bounding box center [1244, 714] width 18 height 18
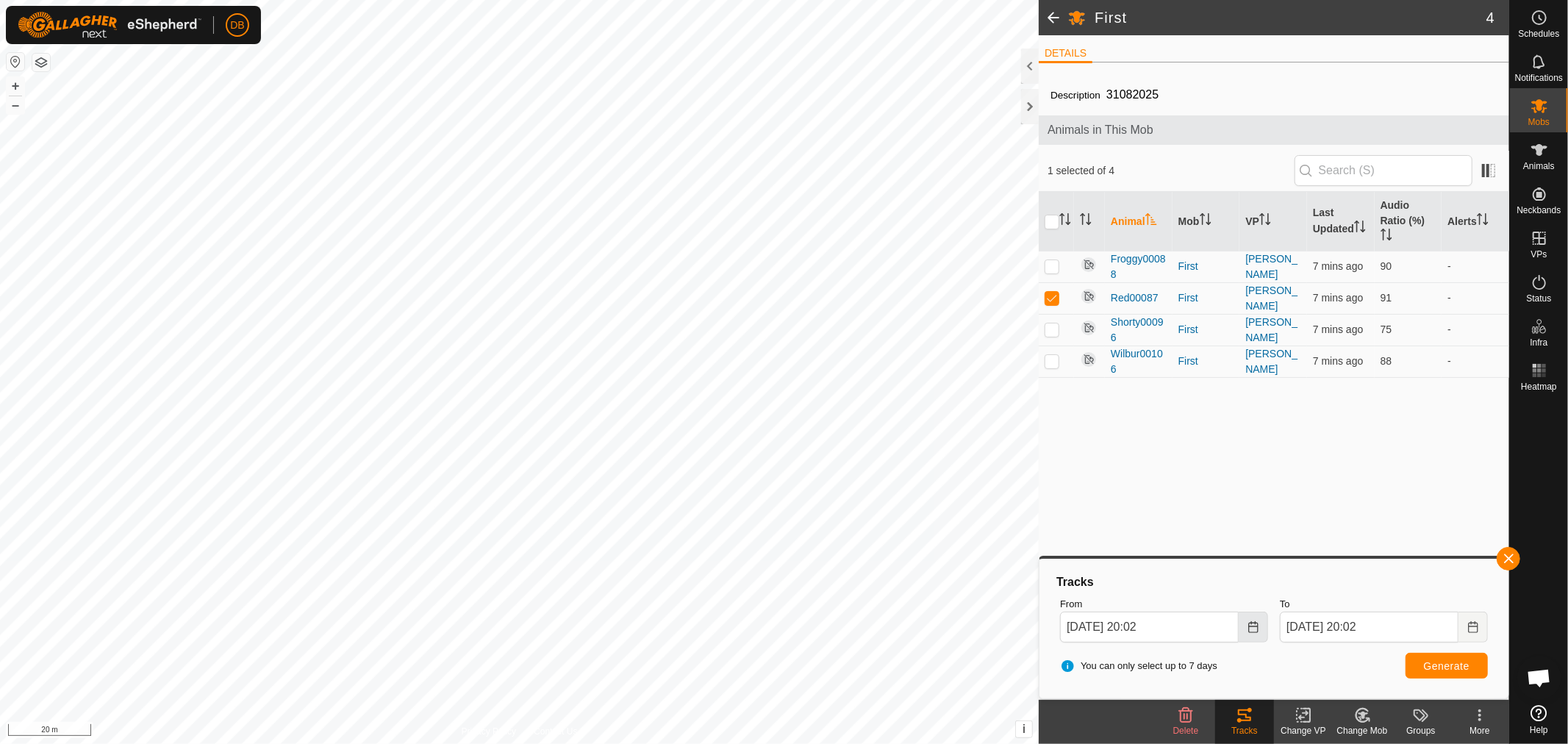
click at [1259, 614] on button "Choose Date" at bounding box center [1253, 627] width 30 height 31
click at [1170, 481] on span "24" at bounding box center [1165, 487] width 24 height 24
click at [1258, 625] on icon "Choose Date" at bounding box center [1253, 627] width 9 height 12
click at [1137, 488] on span "23" at bounding box center [1137, 487] width 24 height 24
click at [1443, 662] on span "Generate" at bounding box center [1447, 666] width 46 height 12
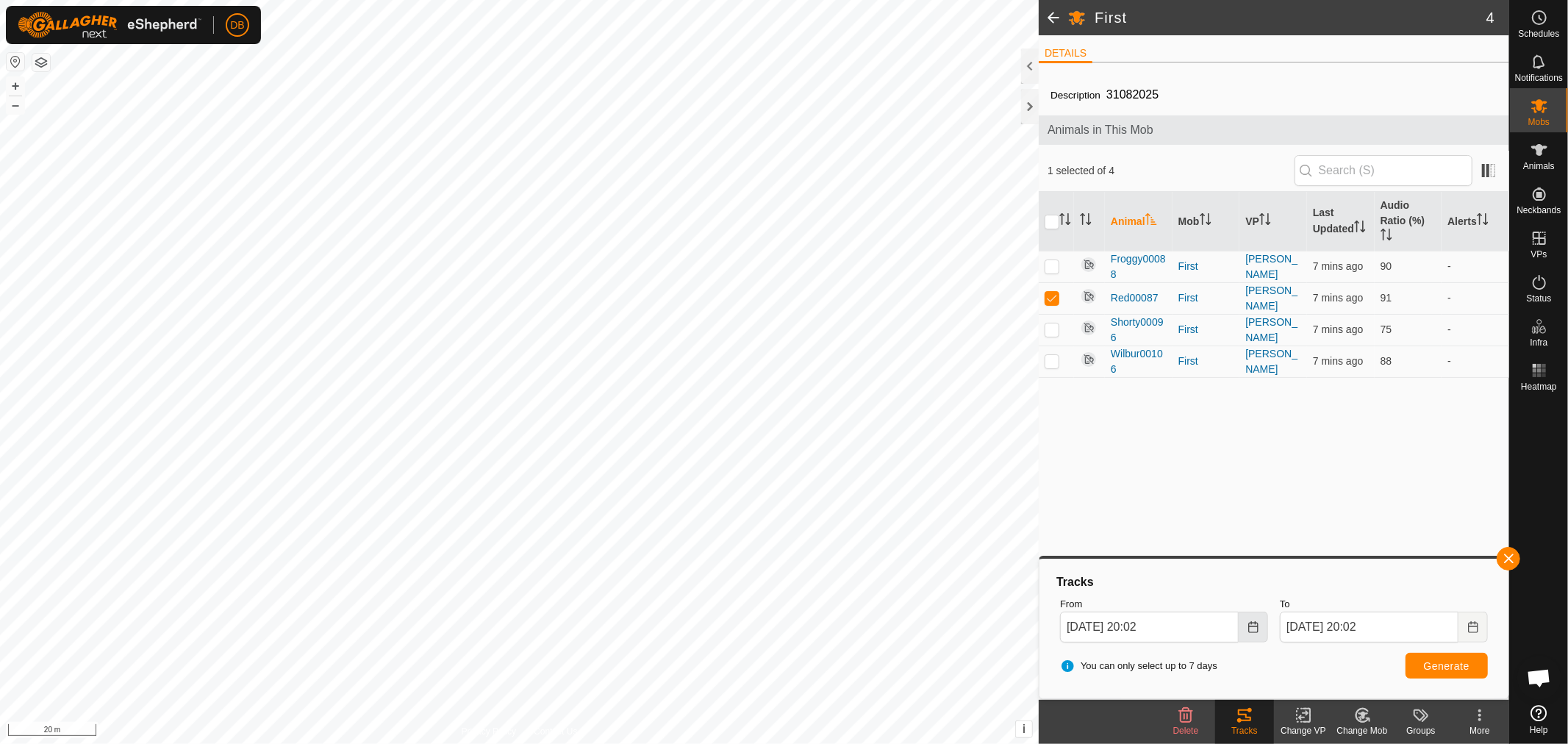
click at [1253, 630] on icon "Choose Date" at bounding box center [1254, 627] width 12 height 12
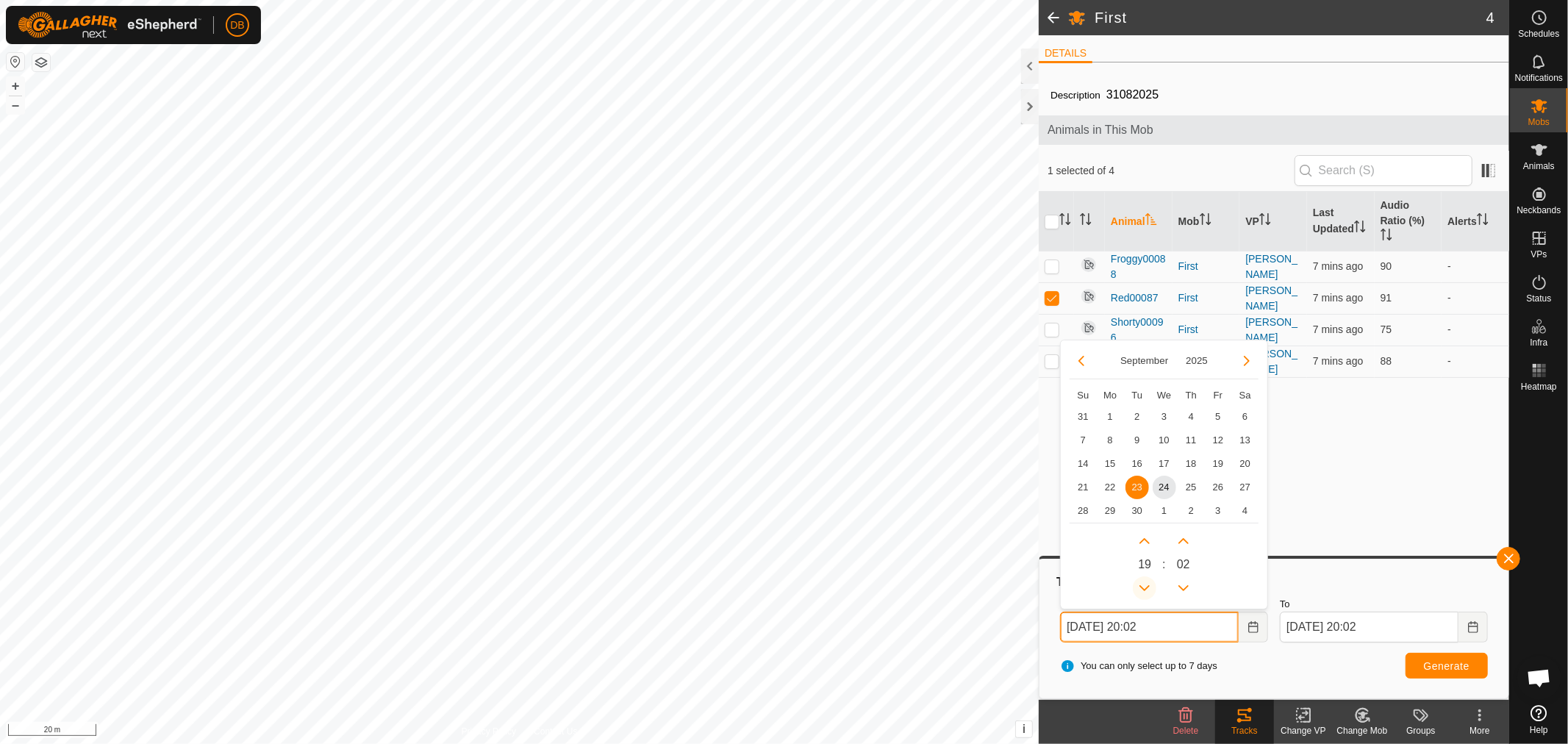
click at [1148, 584] on button "Previous Hour" at bounding box center [1144, 588] width 24 height 24
click at [1148, 585] on span "Previous Hour" at bounding box center [1148, 585] width 0 height 0
click at [1148, 584] on button "Previous Hour" at bounding box center [1144, 588] width 24 height 24
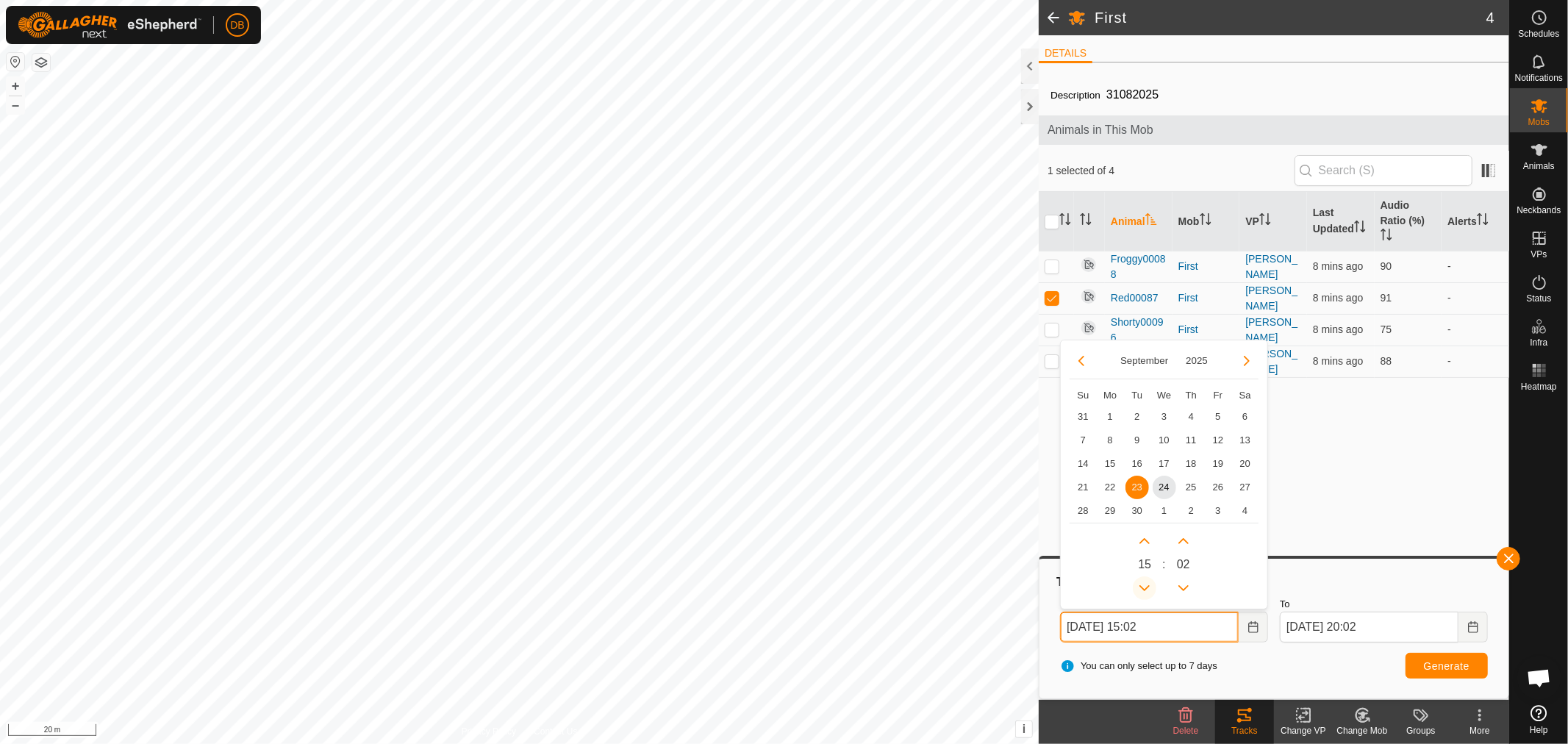
click at [1148, 584] on button "Previous Hour" at bounding box center [1144, 588] width 24 height 24
click at [1148, 584] on icon "Previous Hour" at bounding box center [1144, 588] width 12 height 12
click at [1148, 584] on button "Previous Hour" at bounding box center [1144, 588] width 24 height 24
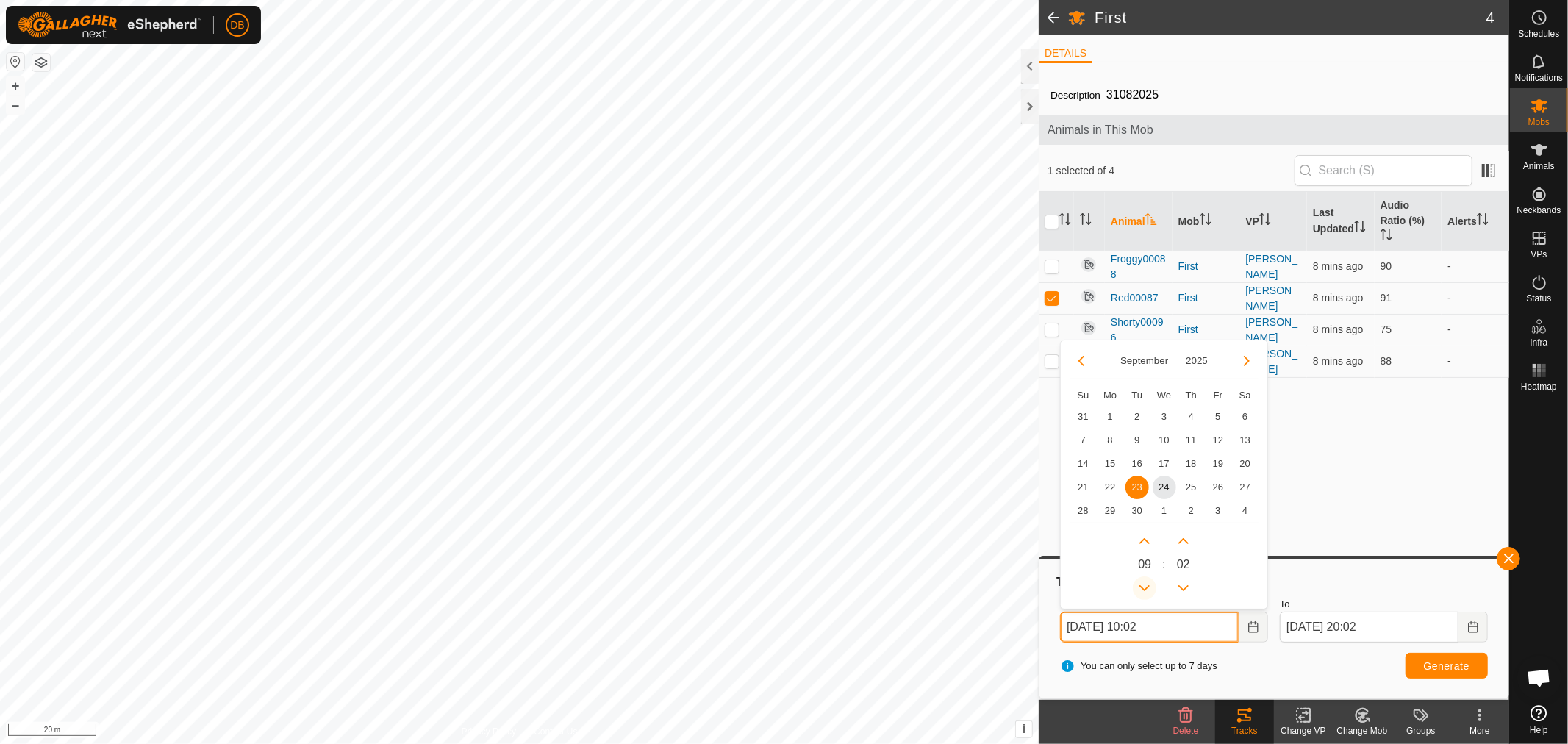
click at [1148, 584] on button "Previous Hour" at bounding box center [1144, 588] width 24 height 24
click at [1166, 489] on span "24" at bounding box center [1165, 487] width 24 height 24
type input "[DATE] 09:02"
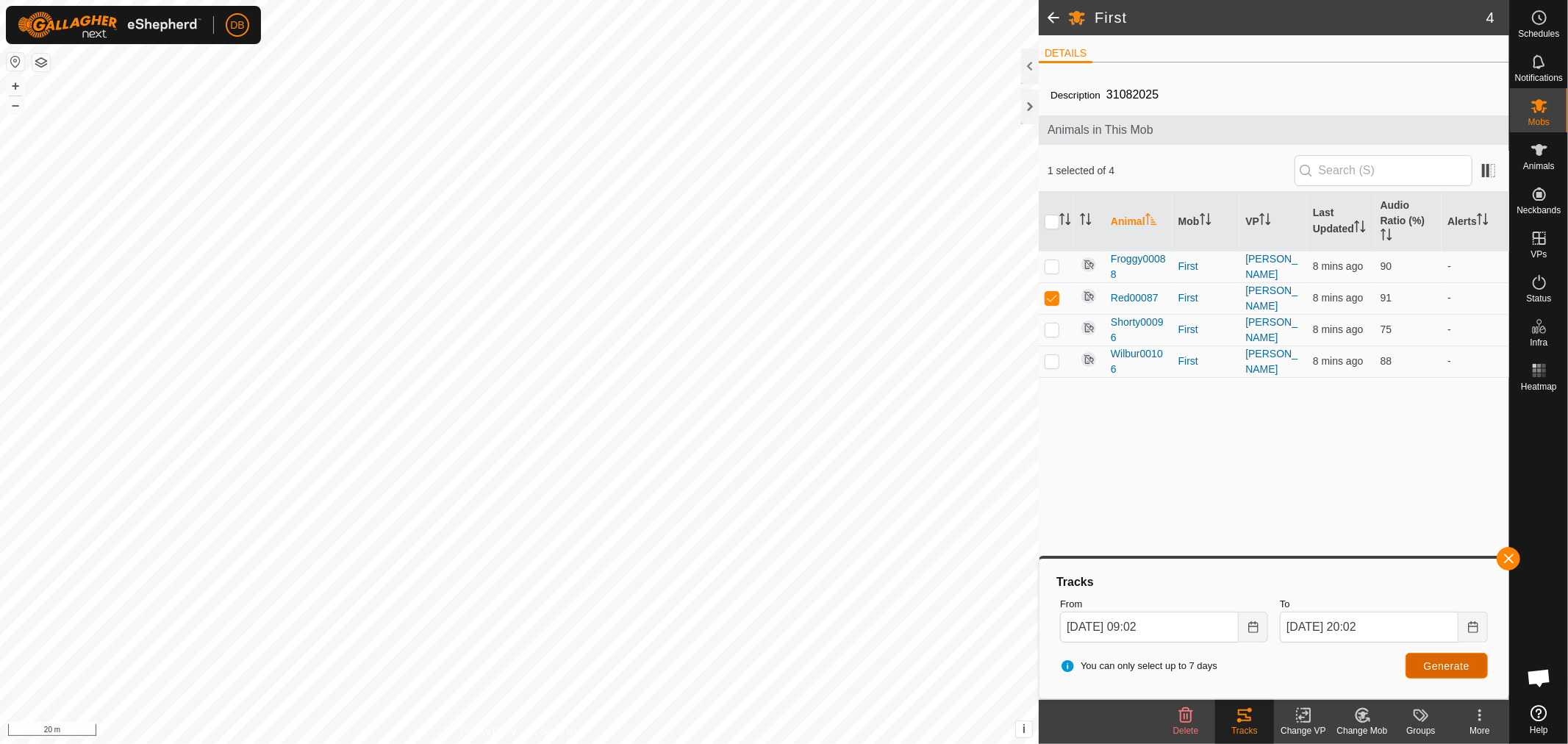
click at [1449, 662] on span "Generate" at bounding box center [1447, 666] width 46 height 12
click at [1052, 362] on p-checkbox at bounding box center [1051, 361] width 14 height 12
checkbox input "true"
click at [1054, 297] on p-checkbox at bounding box center [1051, 297] width 14 height 12
checkbox input "false"
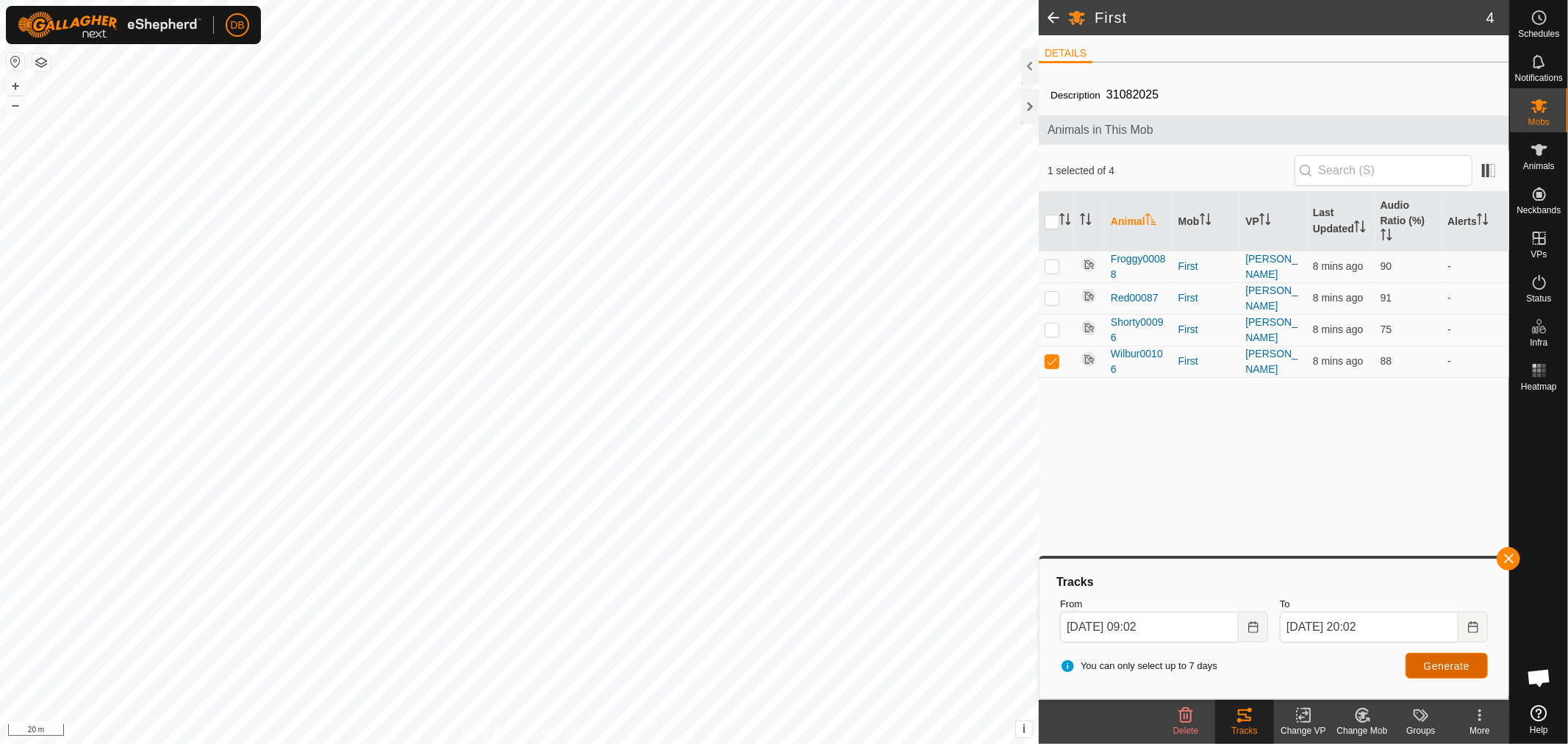
click at [1437, 663] on span "Generate" at bounding box center [1447, 666] width 46 height 12
click at [1049, 333] on p-checkbox at bounding box center [1051, 330] width 14 height 12
checkbox input "true"
click at [1053, 355] on p-checkbox at bounding box center [1051, 361] width 14 height 12
checkbox input "false"
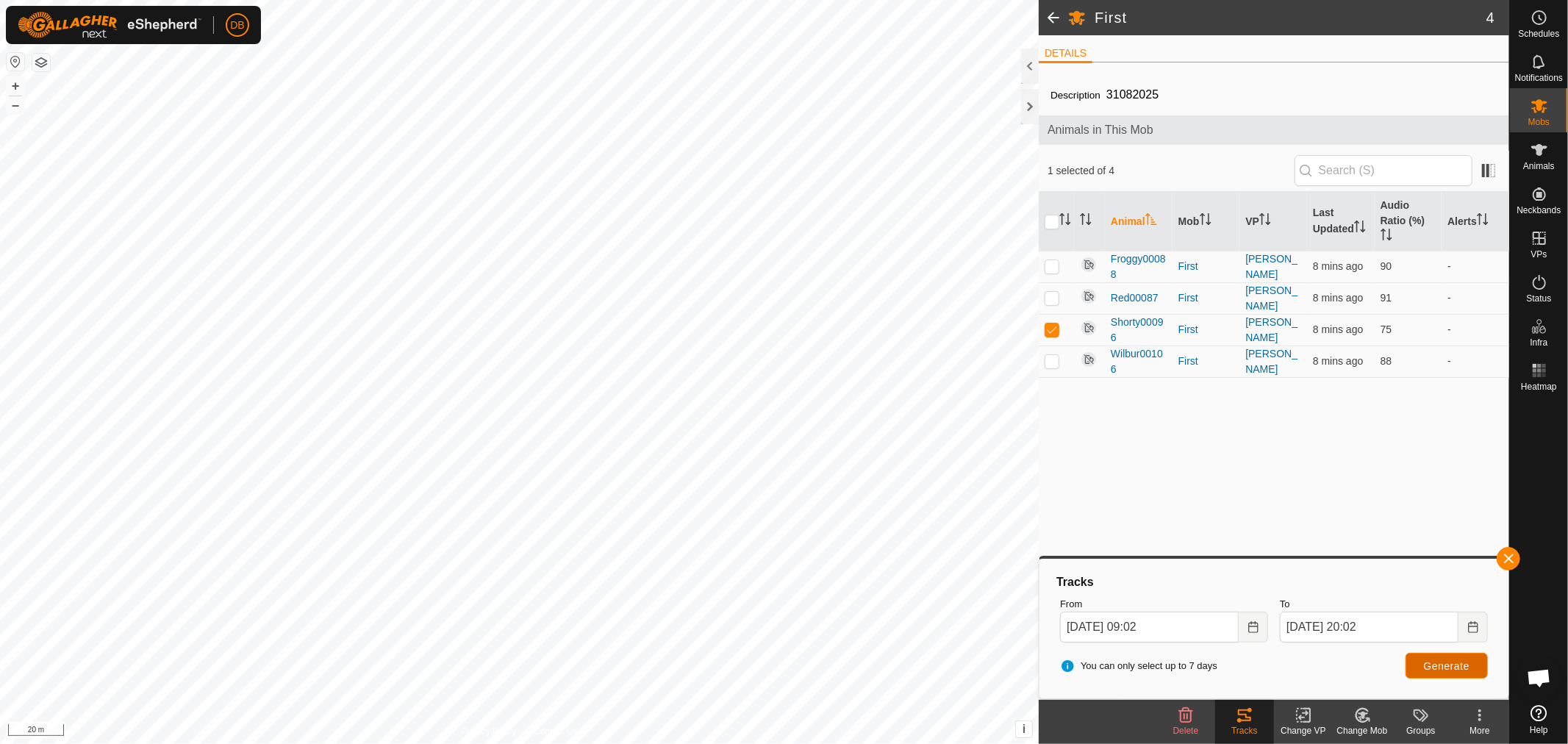
click at [1425, 662] on span "Generate" at bounding box center [1447, 666] width 46 height 12
click at [1052, 266] on p-checkbox at bounding box center [1051, 266] width 14 height 12
checkbox input "true"
click at [1048, 324] on p-tablecheckbox at bounding box center [1051, 330] width 14 height 12
checkbox input "false"
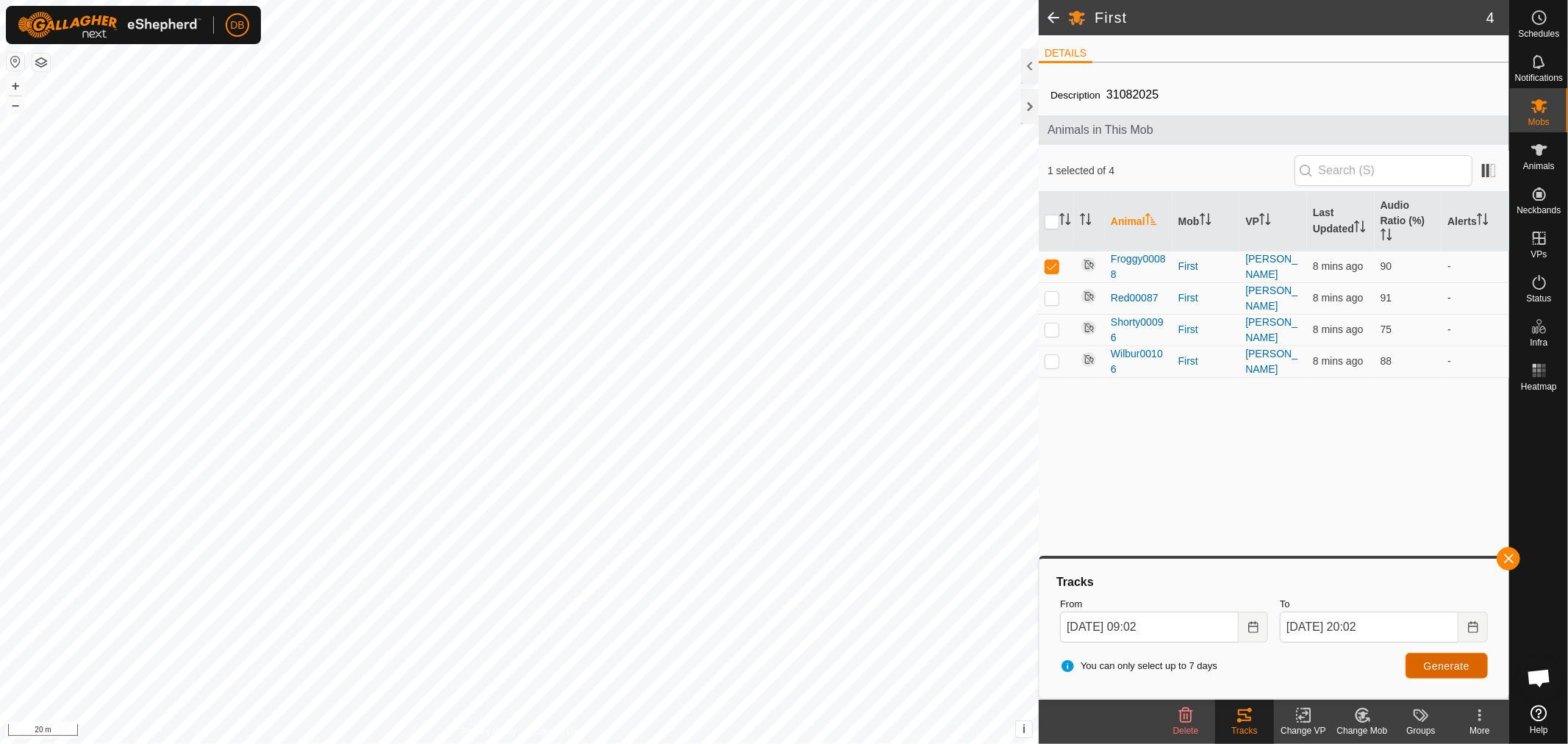
click at [1458, 658] on button "Generate" at bounding box center [1446, 665] width 82 height 25
click at [1473, 628] on icon "Choose Date" at bounding box center [1473, 627] width 12 height 12
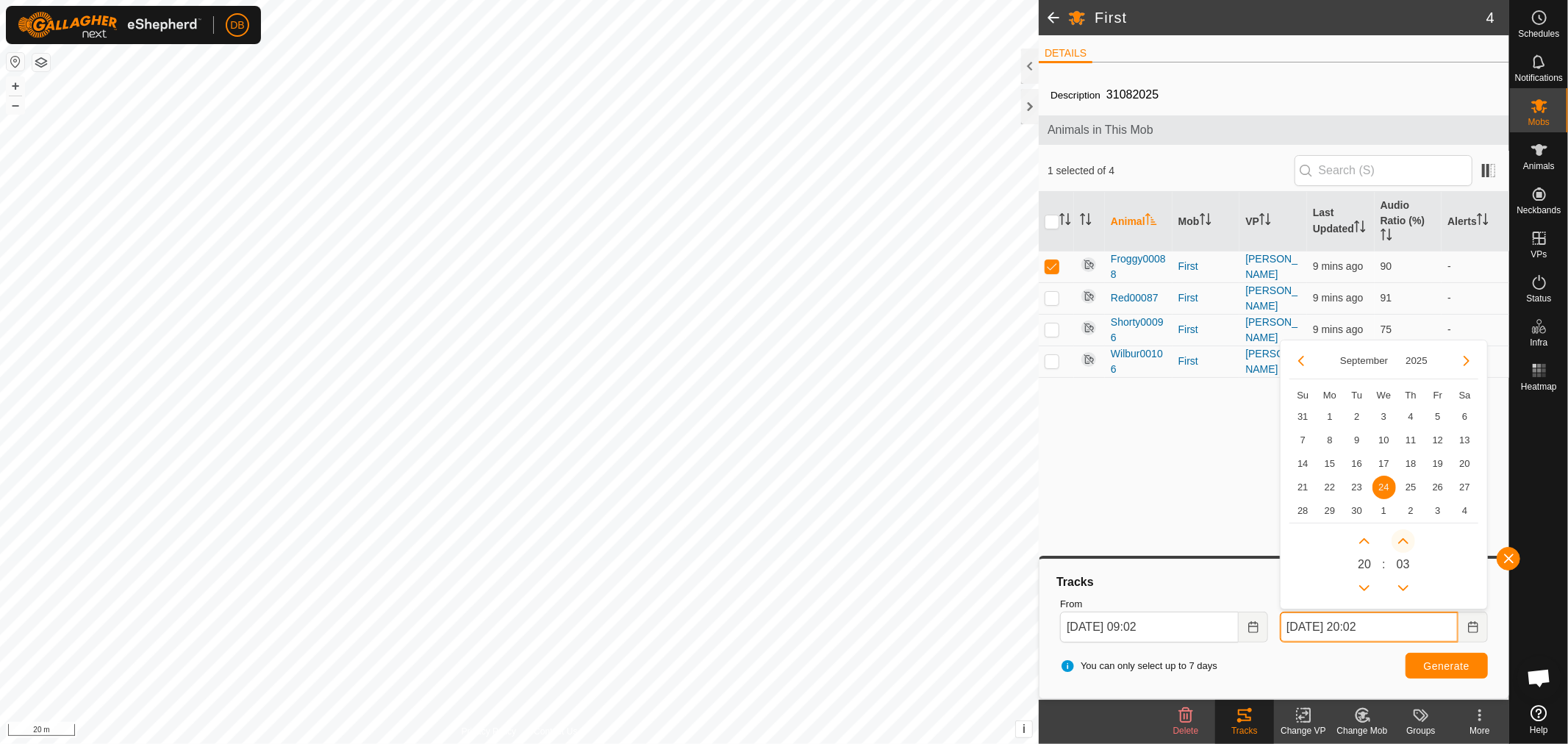
click at [1403, 544] on button "Next Minute" at bounding box center [1404, 541] width 24 height 24
click at [1404, 545] on span "Next Minute" at bounding box center [1404, 545] width 0 height 0
click at [1403, 544] on button "Next Minute" at bounding box center [1404, 541] width 24 height 24
type input "[DATE] 20:06"
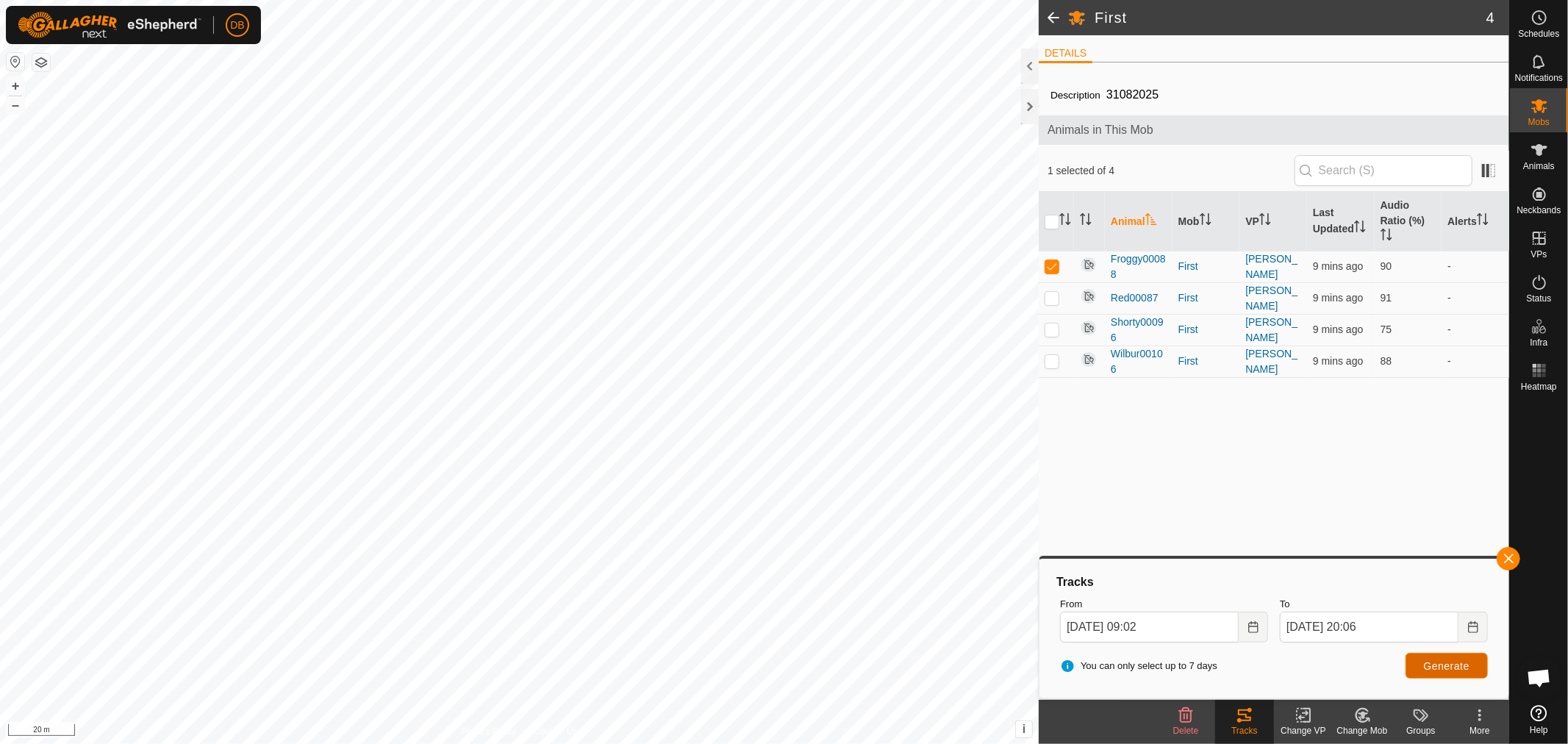
click at [1427, 663] on span "Generate" at bounding box center [1447, 666] width 46 height 12
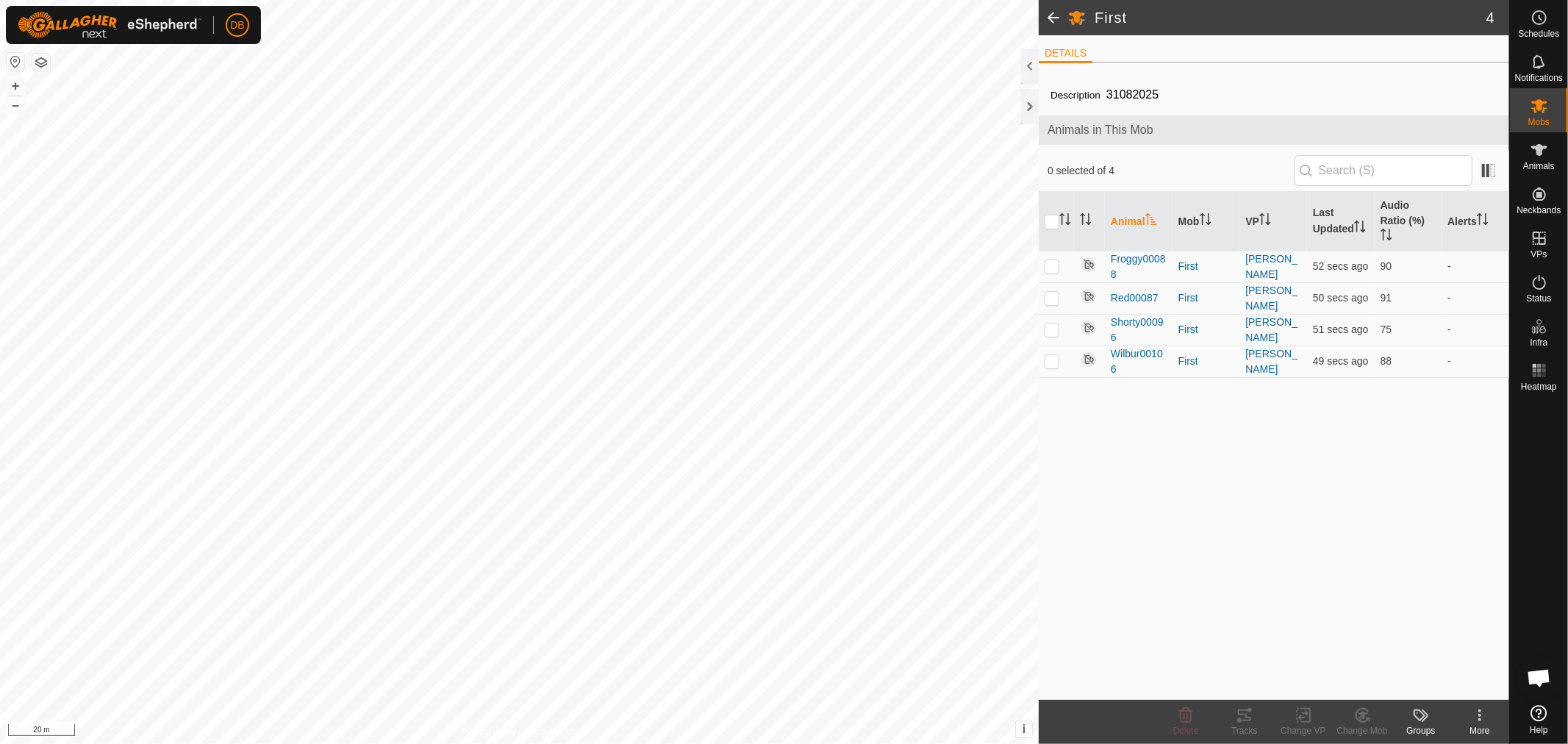
scroll to position [283, 0]
click at [1054, 269] on p-checkbox at bounding box center [1051, 266] width 14 height 12
click at [1240, 719] on icon at bounding box center [1239, 719] width 4 height 4
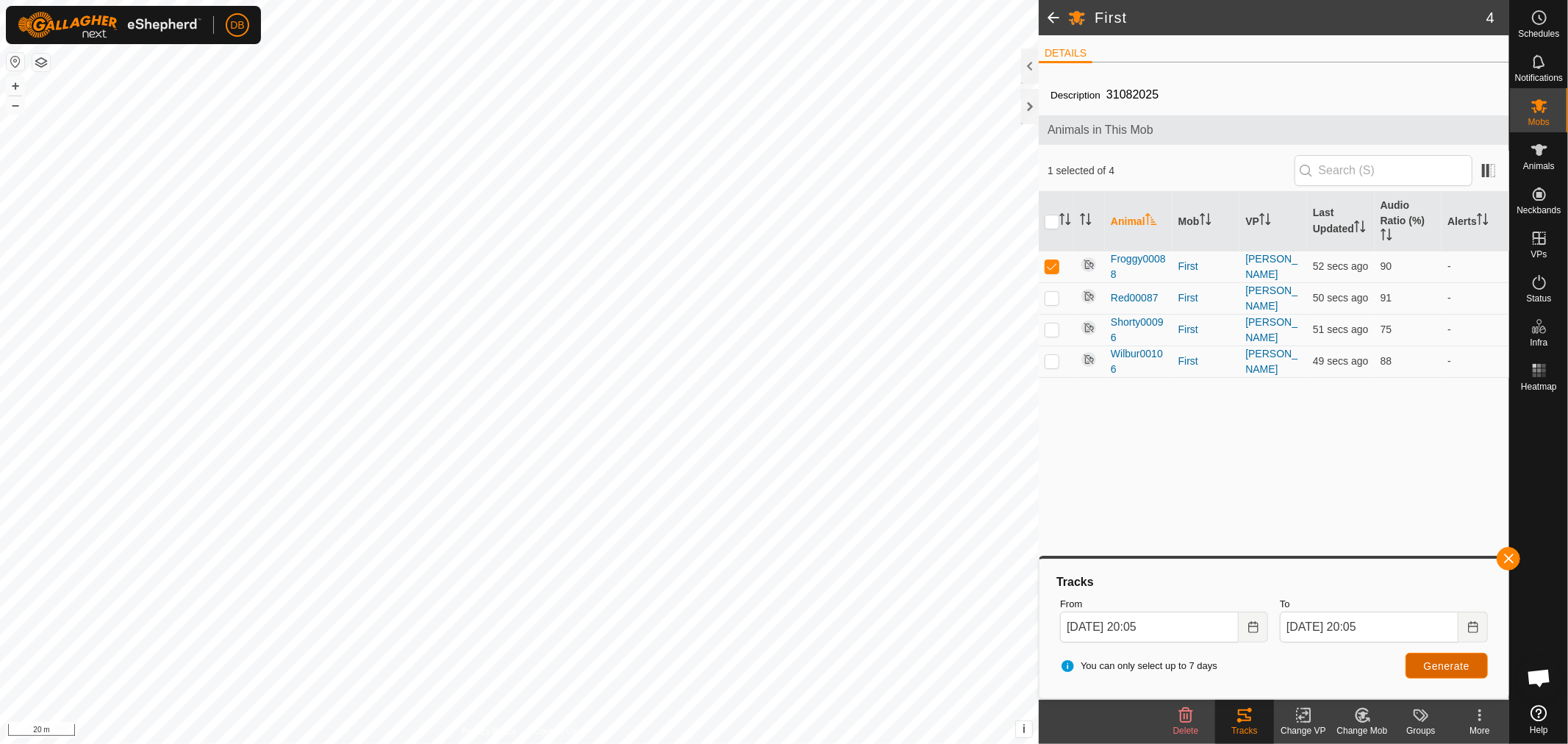
click at [1463, 667] on span "Generate" at bounding box center [1447, 666] width 46 height 12
click at [1049, 269] on p-checkbox at bounding box center [1051, 266] width 14 height 12
checkbox input "false"
click at [1048, 291] on td at bounding box center [1056, 297] width 36 height 31
checkbox input "true"
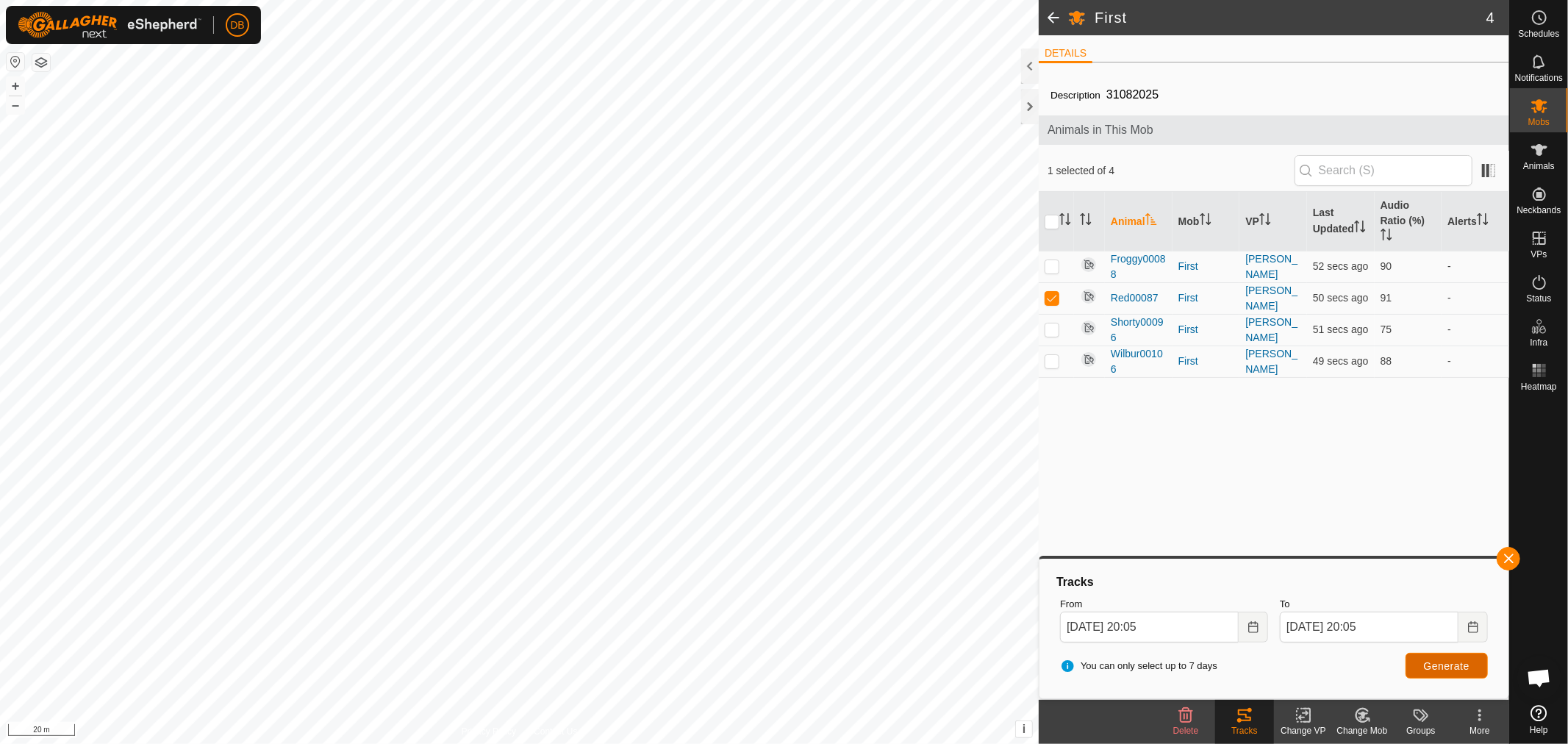
click at [1426, 670] on span "Generate" at bounding box center [1447, 666] width 46 height 12
drag, startPoint x: 1045, startPoint y: 333, endPoint x: 1053, endPoint y: 309, distance: 25.3
click at [1045, 332] on p-checkbox at bounding box center [1051, 330] width 14 height 12
checkbox input "true"
click at [1049, 302] on p-checkbox at bounding box center [1051, 297] width 14 height 12
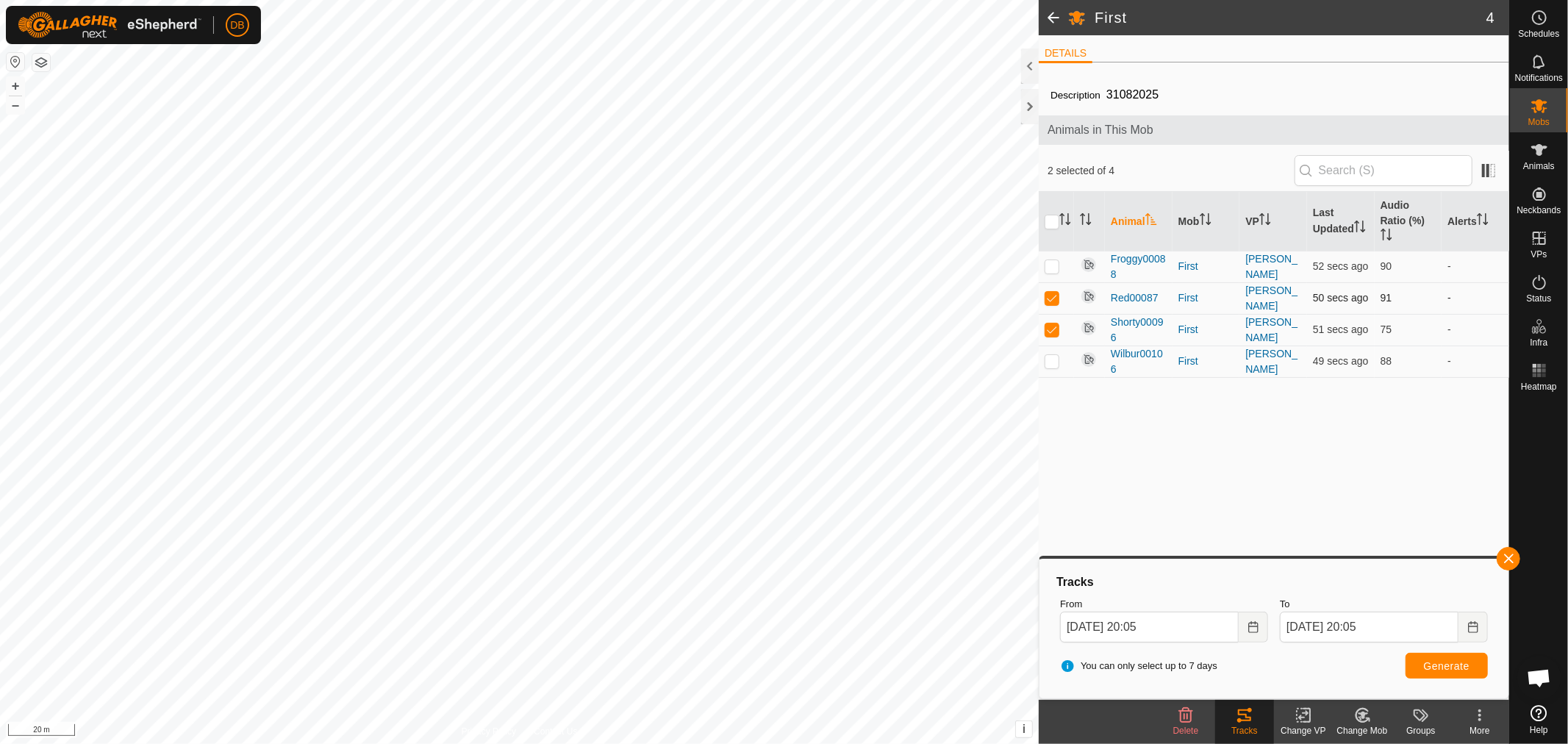
checkbox input "false"
click at [1428, 667] on span "Generate" at bounding box center [1447, 666] width 46 height 12
click at [1049, 265] on p-checkbox at bounding box center [1051, 266] width 14 height 12
checkbox input "true"
click at [1055, 324] on p-checkbox at bounding box center [1051, 330] width 14 height 12
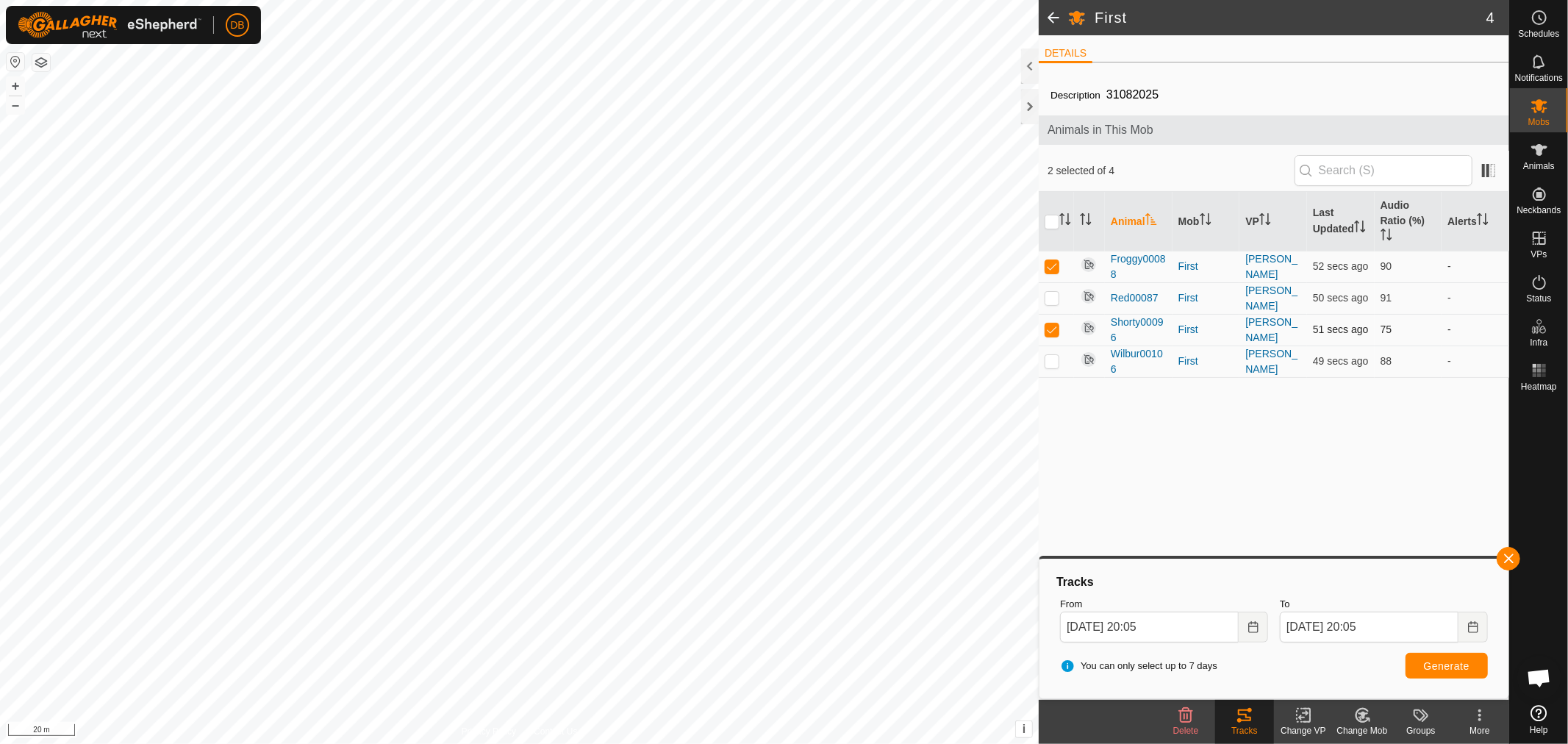
checkbox input "false"
click at [1048, 357] on p-checkbox at bounding box center [1051, 361] width 14 height 12
checkbox input "true"
drag, startPoint x: 1044, startPoint y: 258, endPoint x: 1055, endPoint y: 269, distance: 15.6
click at [1047, 259] on td at bounding box center [1056, 266] width 36 height 31
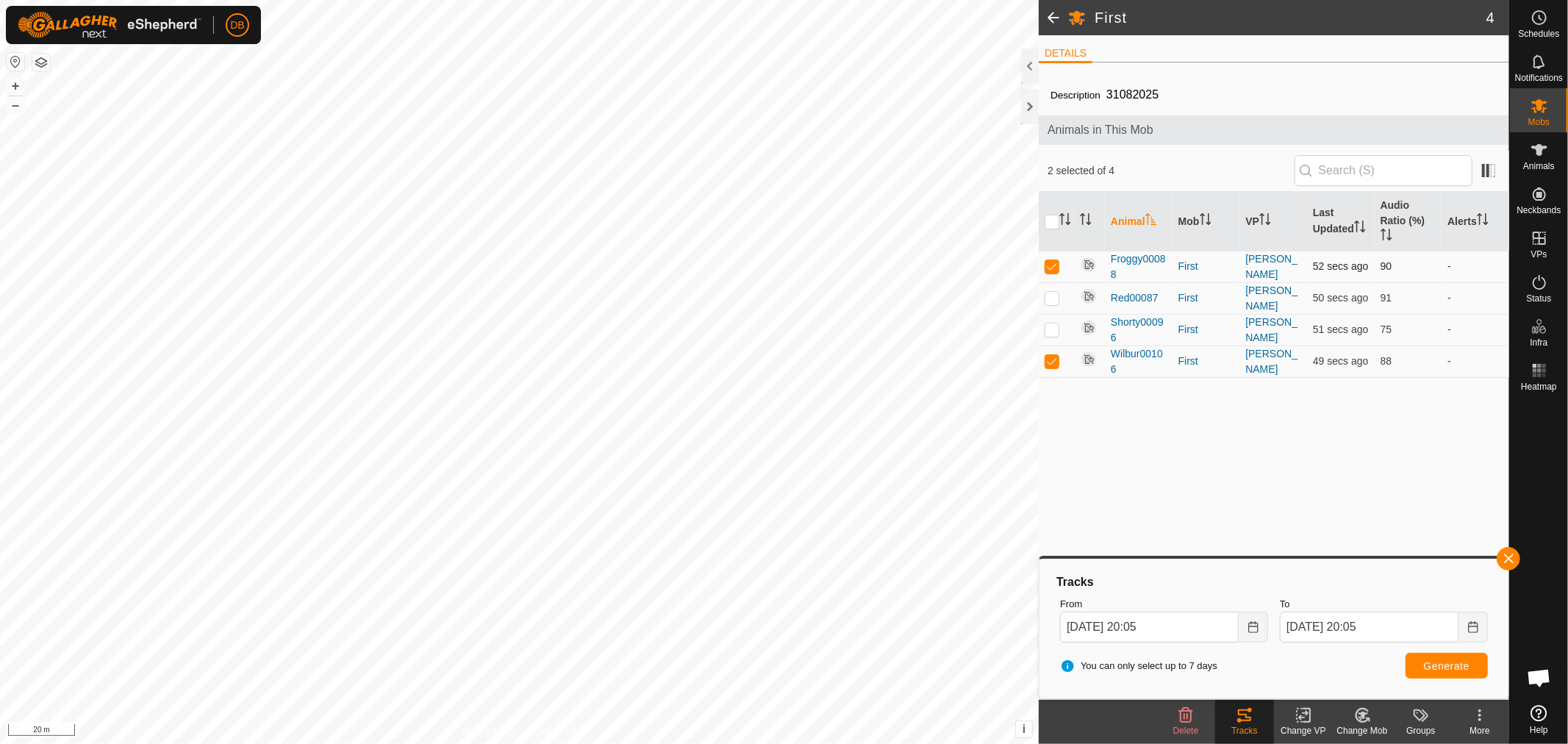
checkbox input "false"
click at [1424, 663] on span "Generate" at bounding box center [1447, 666] width 46 height 12
click at [1245, 629] on button "Choose Date" at bounding box center [1253, 627] width 30 height 31
click at [1161, 486] on span "24" at bounding box center [1165, 487] width 24 height 24
click at [1257, 630] on icon "Choose Date" at bounding box center [1254, 627] width 12 height 12
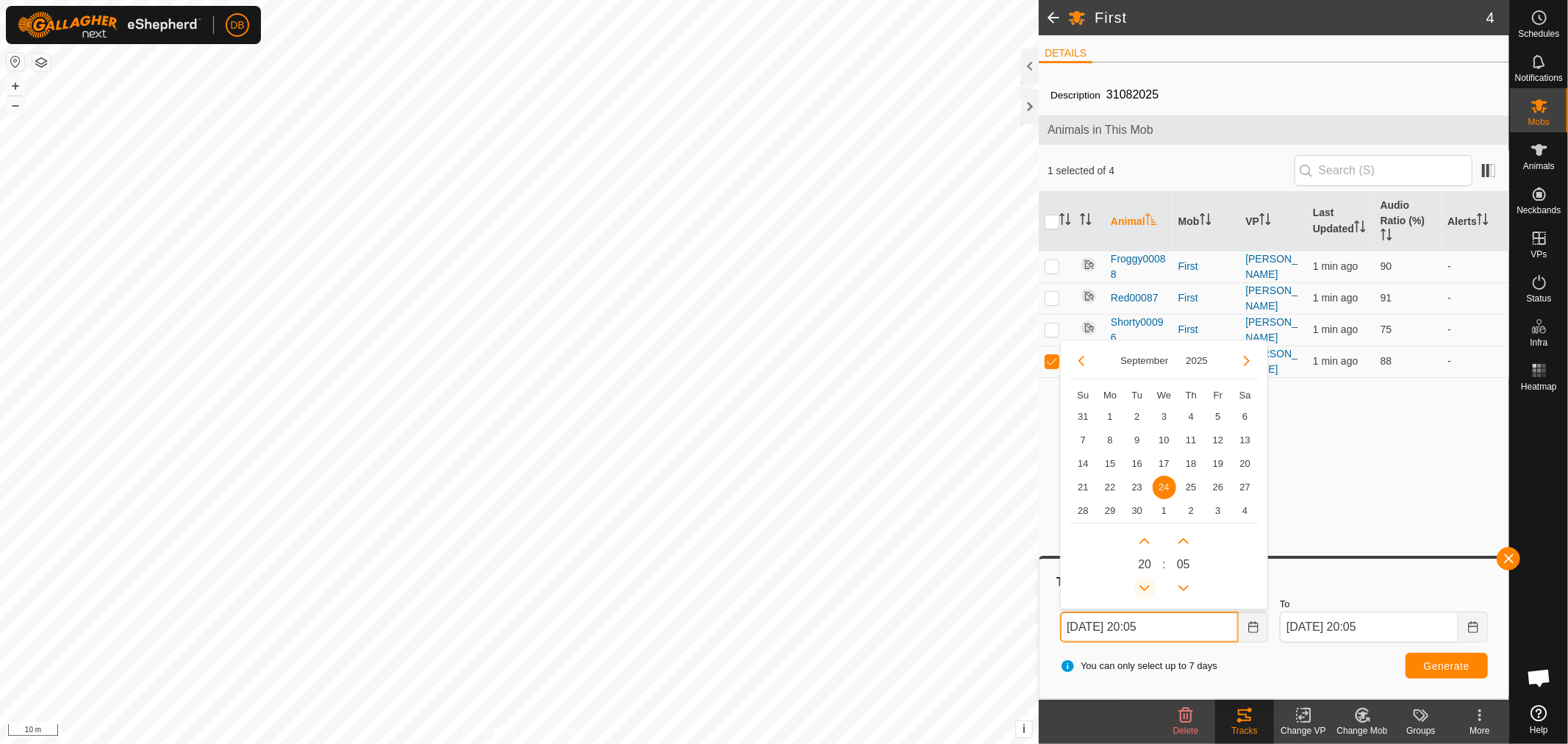
click at [1144, 585] on button "Previous Hour" at bounding box center [1144, 588] width 24 height 24
click at [1145, 586] on span "Previous Hour" at bounding box center [1145, 586] width 0 height 0
click at [1144, 585] on button "Previous Hour" at bounding box center [1144, 588] width 24 height 24
click at [1144, 585] on icon "Previous Hour" at bounding box center [1144, 588] width 12 height 12
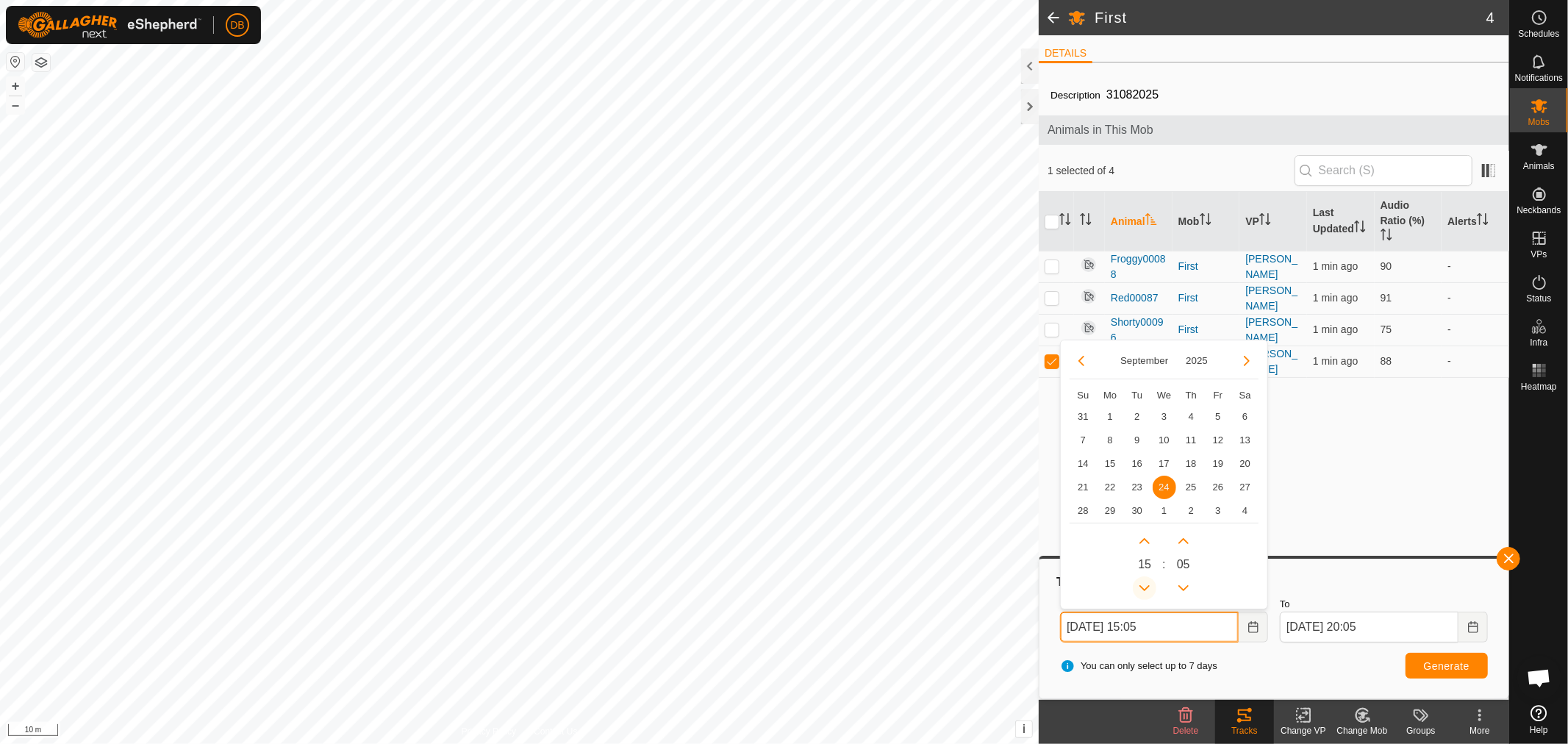
click at [1144, 585] on icon "Previous Hour" at bounding box center [1144, 588] width 12 height 12
type input "24 Sep, 2025 12:05"
click at [1472, 663] on button "Generate" at bounding box center [1446, 665] width 82 height 25
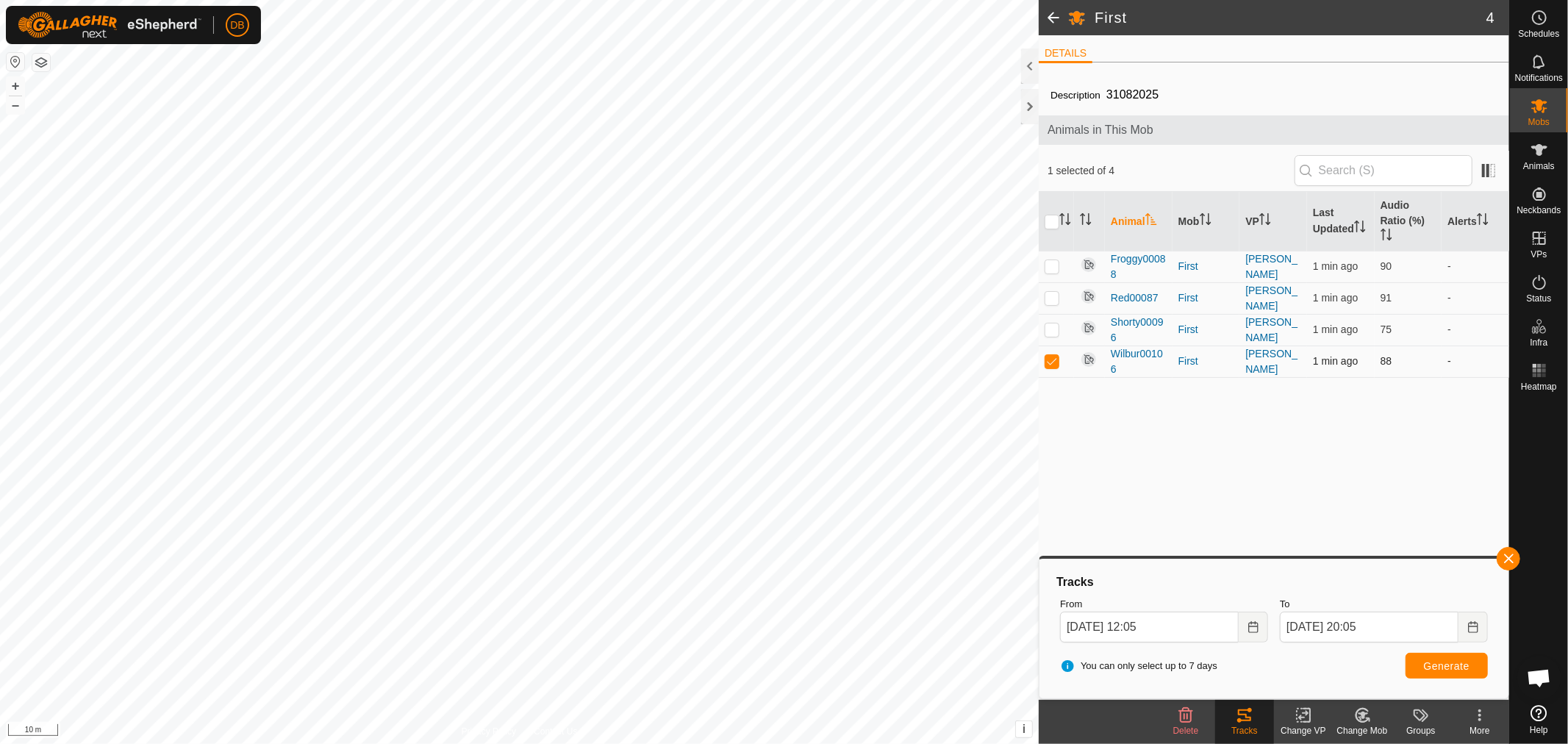
drag, startPoint x: 1053, startPoint y: 327, endPoint x: 1054, endPoint y: 344, distance: 17.0
click at [1053, 329] on p-checkbox at bounding box center [1051, 330] width 14 height 12
checkbox input "true"
click at [1055, 358] on p-checkbox at bounding box center [1051, 361] width 14 height 12
checkbox input "false"
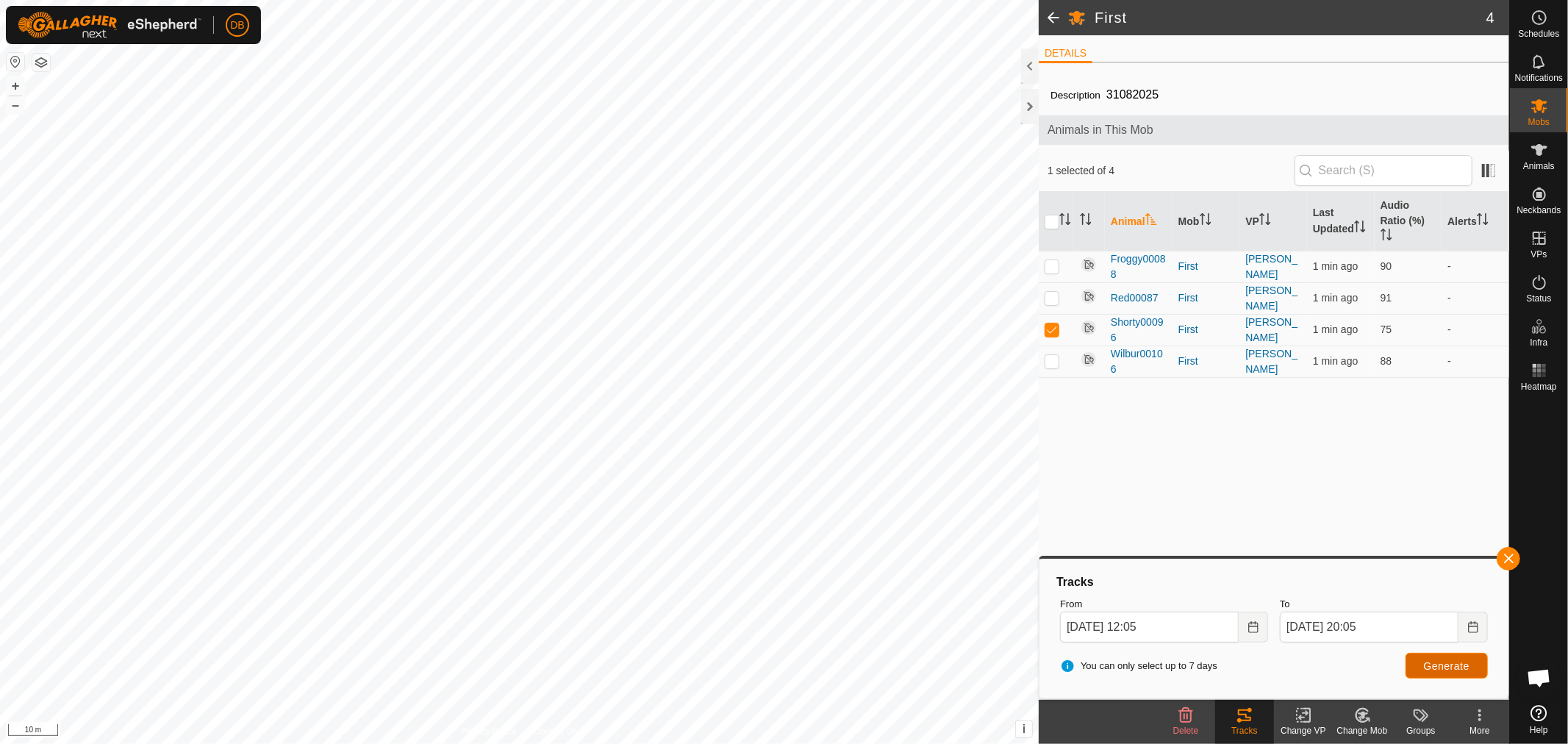
click at [1427, 660] on span "Generate" at bounding box center [1447, 666] width 46 height 12
click at [1051, 296] on p-checkbox at bounding box center [1051, 297] width 14 height 12
checkbox input "true"
click at [1055, 327] on p-checkbox at bounding box center [1051, 330] width 14 height 12
checkbox input "false"
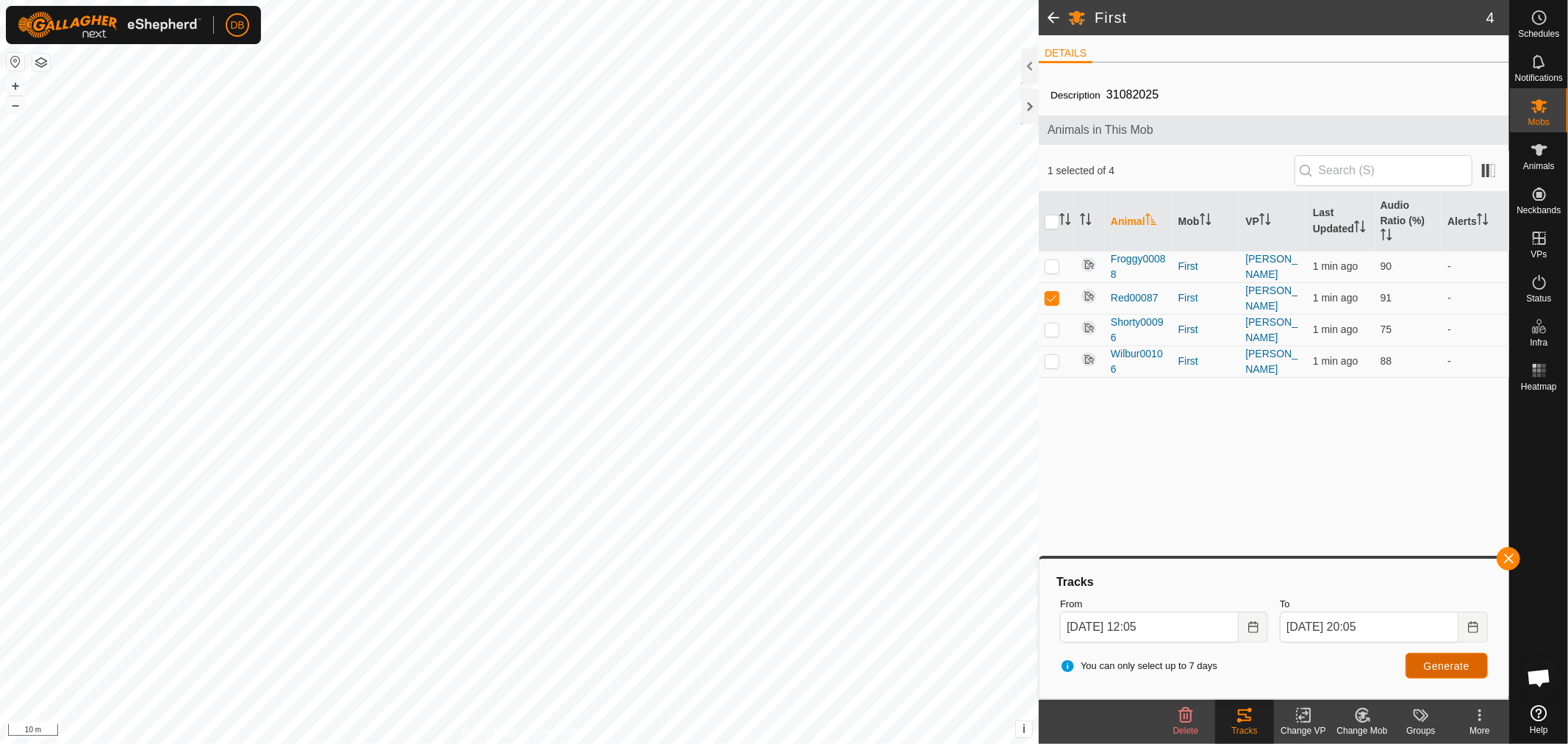
click at [1453, 669] on span "Generate" at bounding box center [1447, 666] width 46 height 12
click at [1056, 261] on p-checkbox at bounding box center [1051, 266] width 14 height 12
checkbox input "true"
click at [1051, 300] on p-checkbox at bounding box center [1051, 297] width 14 height 12
checkbox input "false"
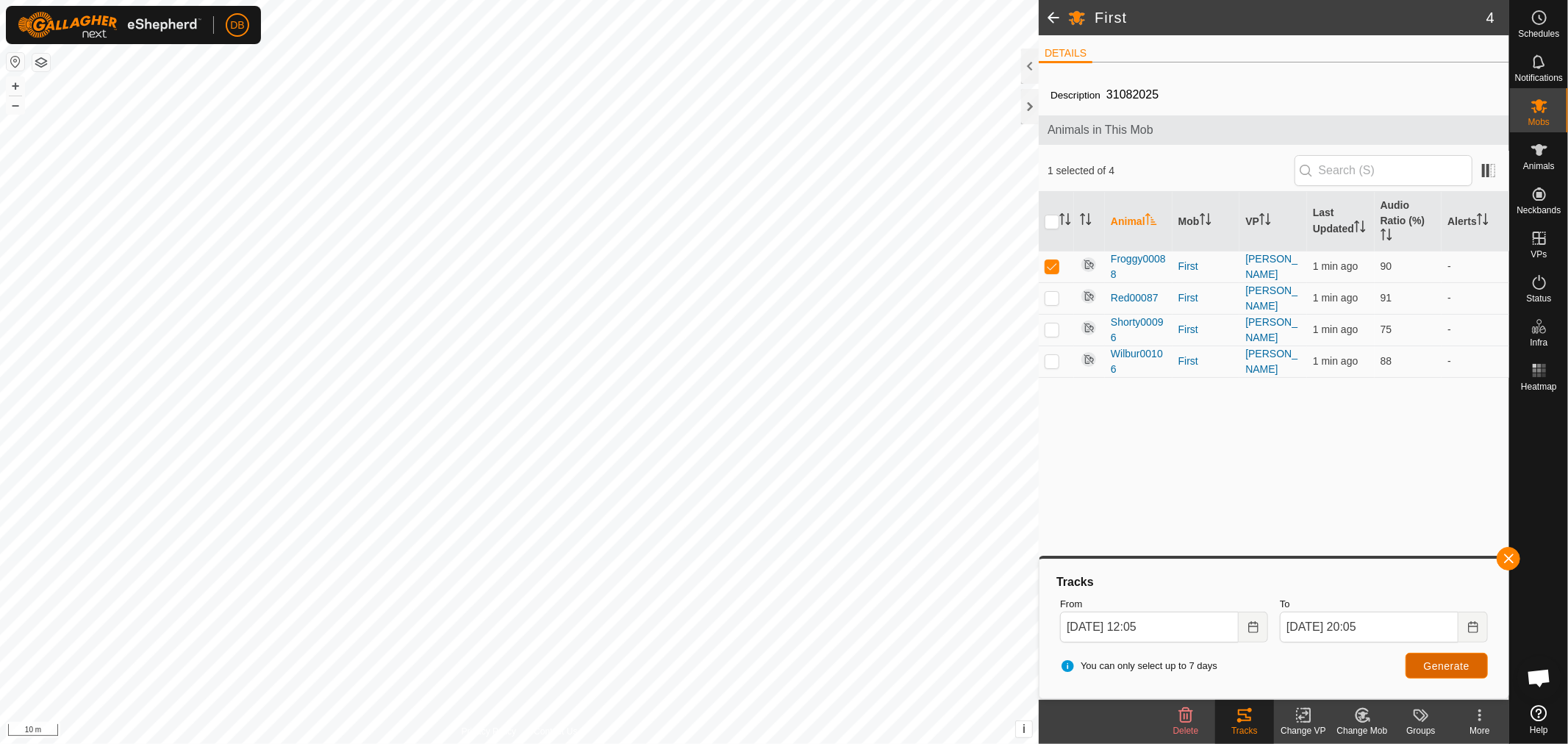
click at [1458, 669] on span "Generate" at bounding box center [1447, 666] width 46 height 12
click at [1133, 388] on div "First 4 DETAILS Description 31082025 Animals in This Mob 1 selected of 4 Animal…" at bounding box center [754, 372] width 1509 height 744
